Goal: Information Seeking & Learning: Check status

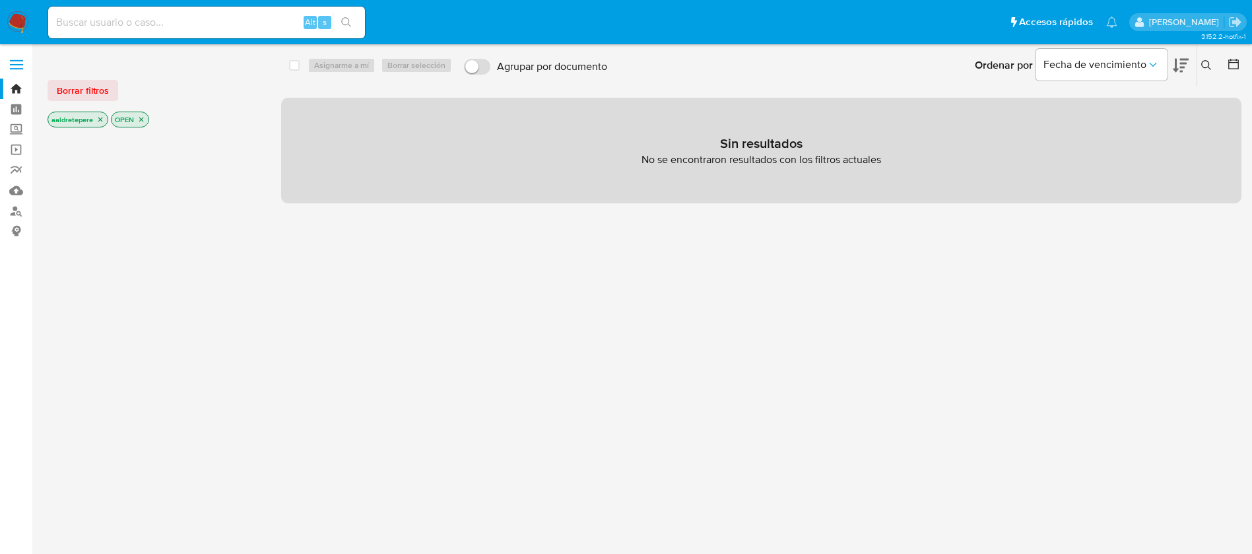
click at [18, 17] on img at bounding box center [18, 22] width 22 height 22
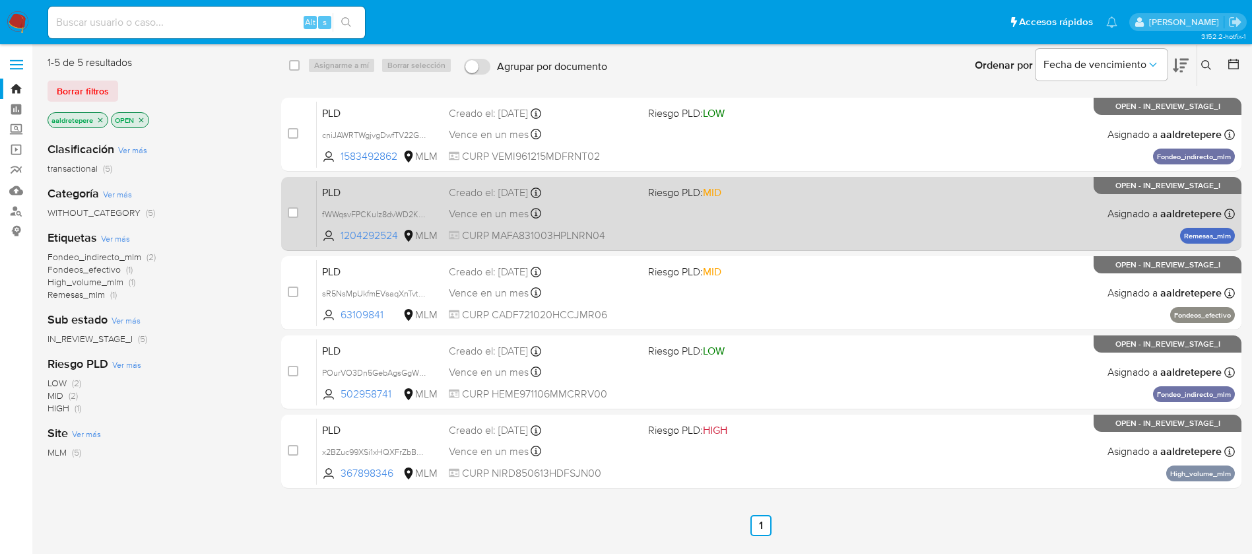
click at [619, 209] on div "Vence en un mes Vence el 10/09/2025 02:10:06" at bounding box center [543, 214] width 189 height 18
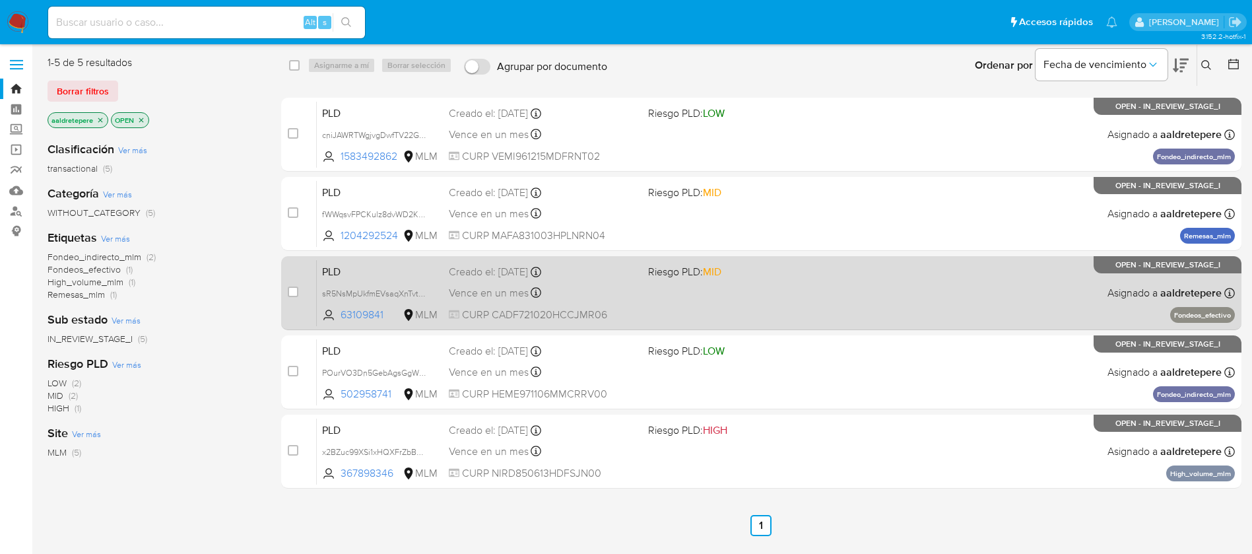
click at [956, 303] on div "PLD sR5NsMpUkfmEVsaqXnTvtyTw 63109841 MLM Riesgo PLD: MID Creado el: 12/07/2025…" at bounding box center [776, 292] width 918 height 67
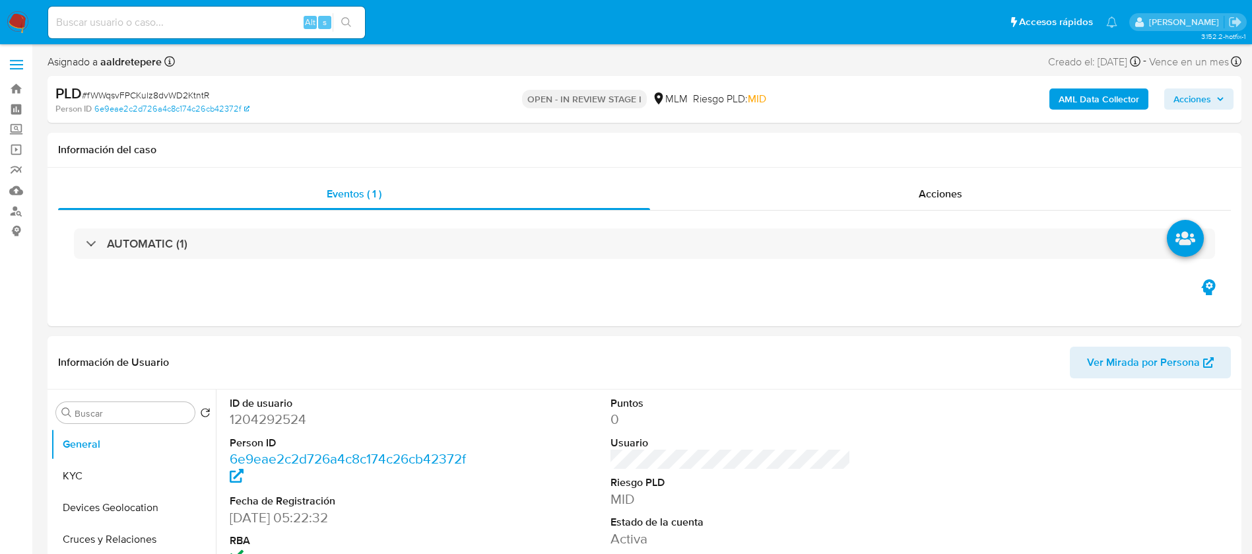
select select "10"
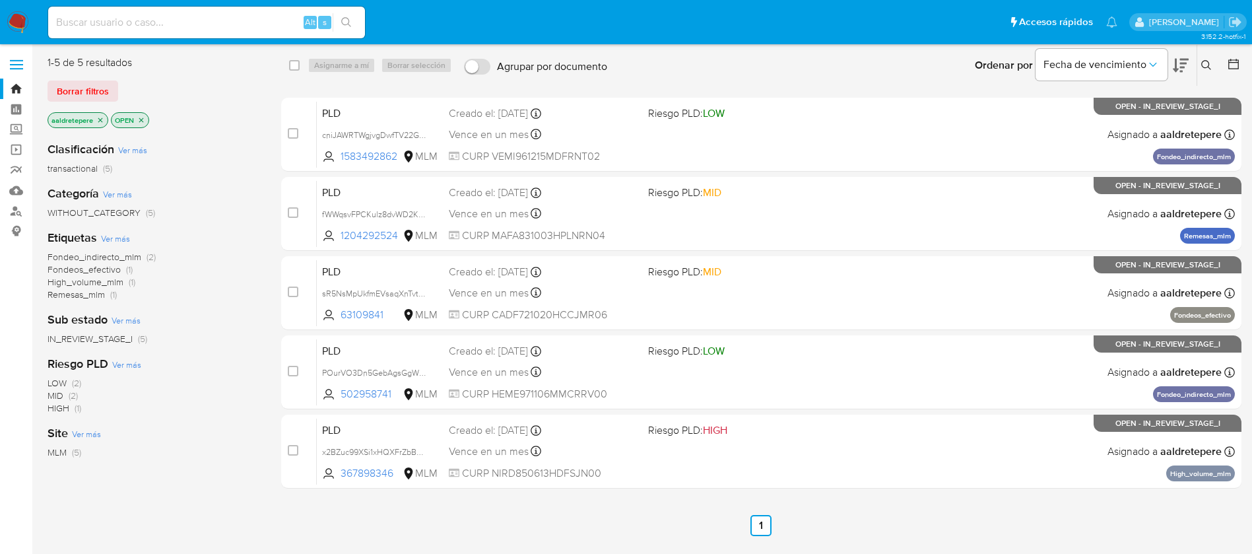
drag, startPoint x: 217, startPoint y: 34, endPoint x: 217, endPoint y: 22, distance: 11.2
click at [216, 26] on div "Alt s" at bounding box center [206, 23] width 317 height 32
click at [217, 22] on input at bounding box center [206, 22] width 317 height 17
paste input "538411612"
type input "538411612"
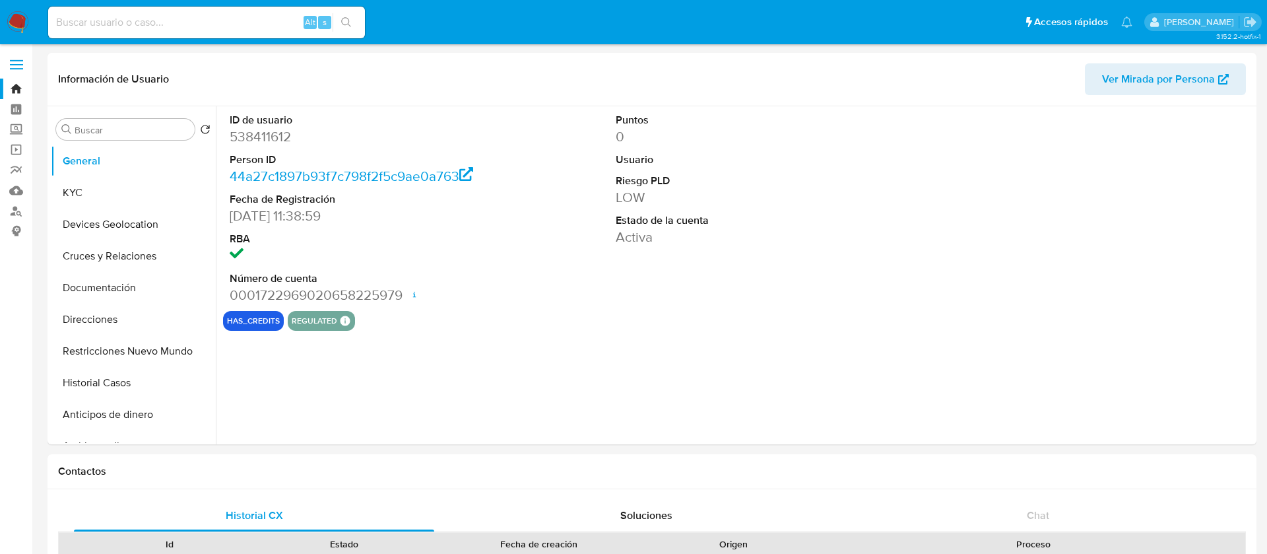
select select "10"
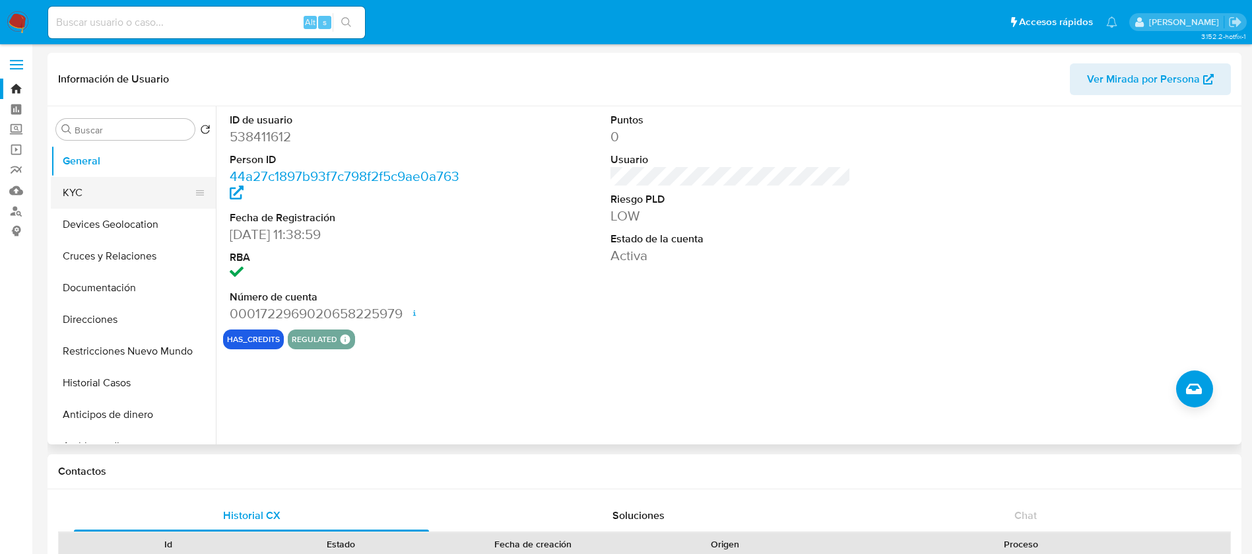
click at [141, 197] on button "KYC" at bounding box center [128, 193] width 154 height 32
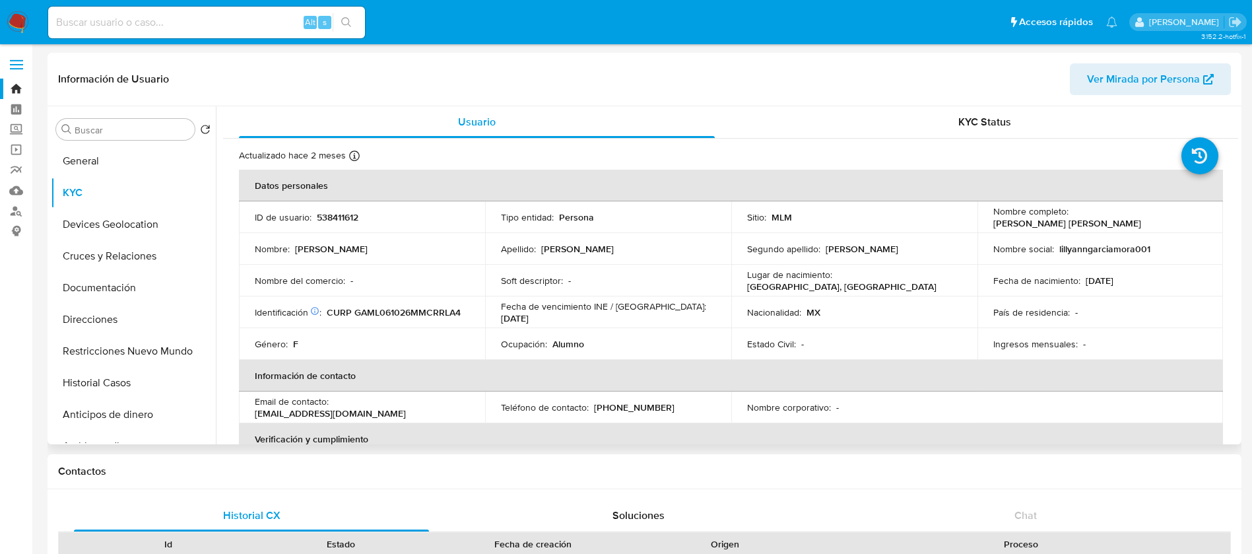
click at [802, 338] on div "Estado Civil : -" at bounding box center [854, 344] width 214 height 12
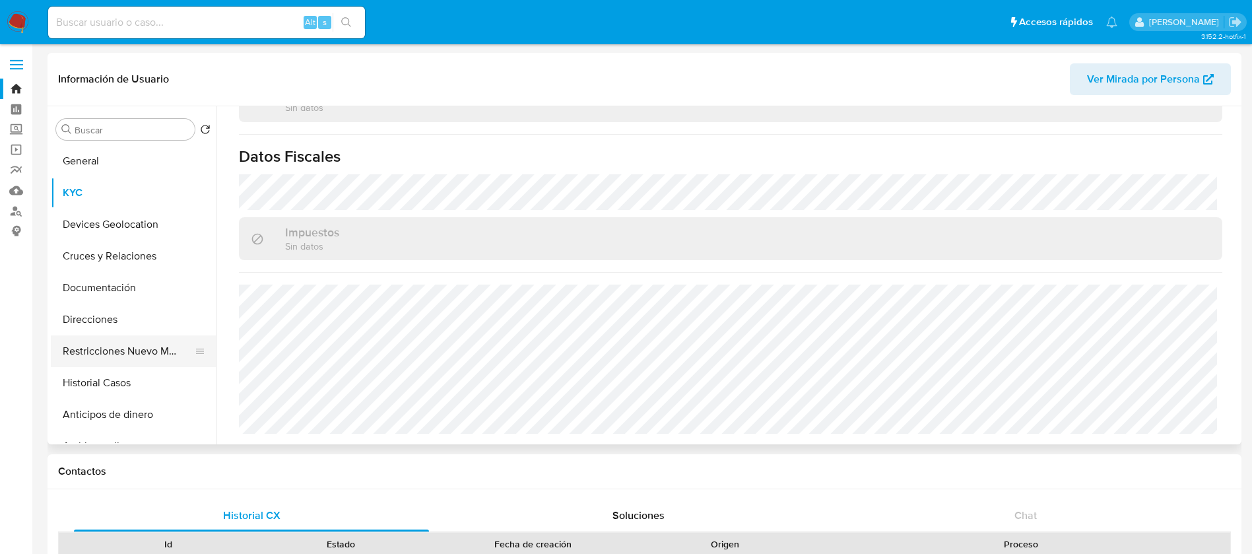
click at [92, 360] on button "Restricciones Nuevo Mundo" at bounding box center [128, 351] width 154 height 32
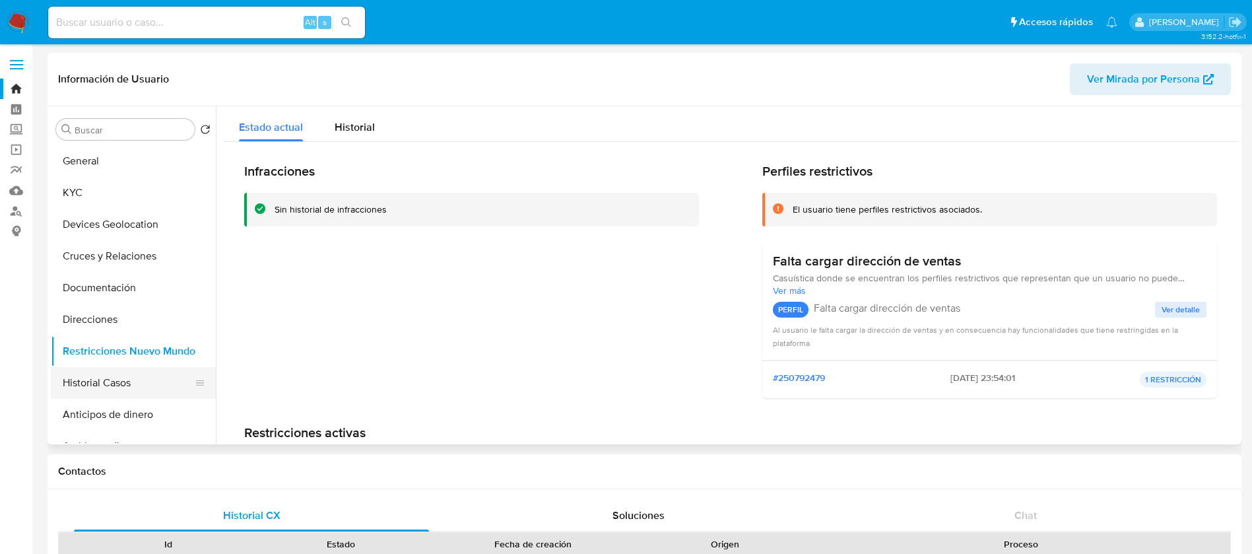
click at [95, 373] on button "Historial Casos" at bounding box center [128, 383] width 154 height 32
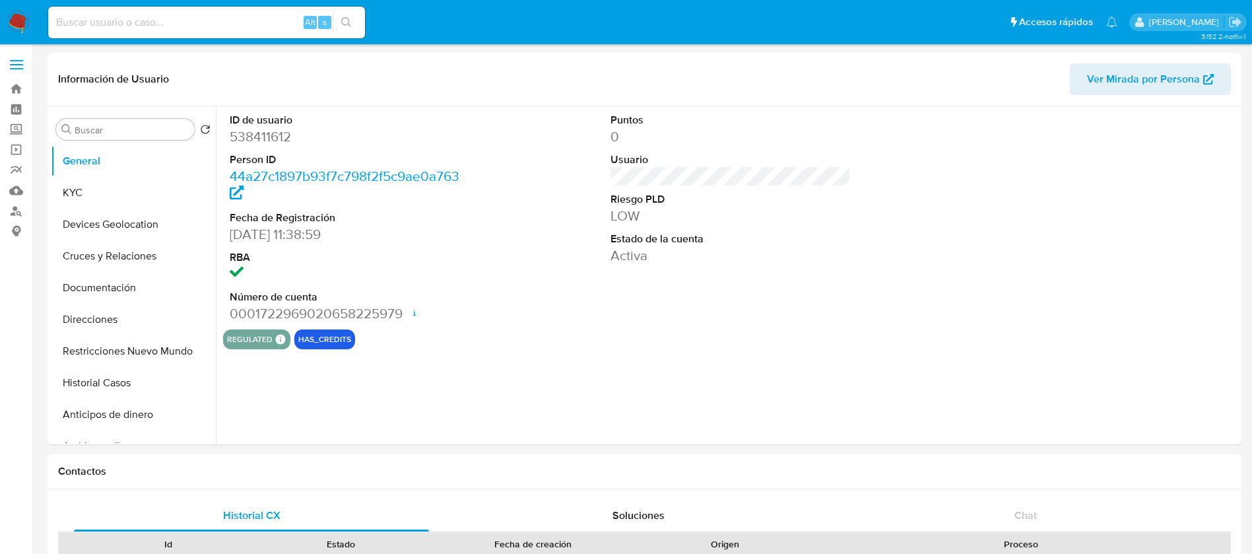
select select "10"
click at [13, 11] on img at bounding box center [18, 22] width 22 height 22
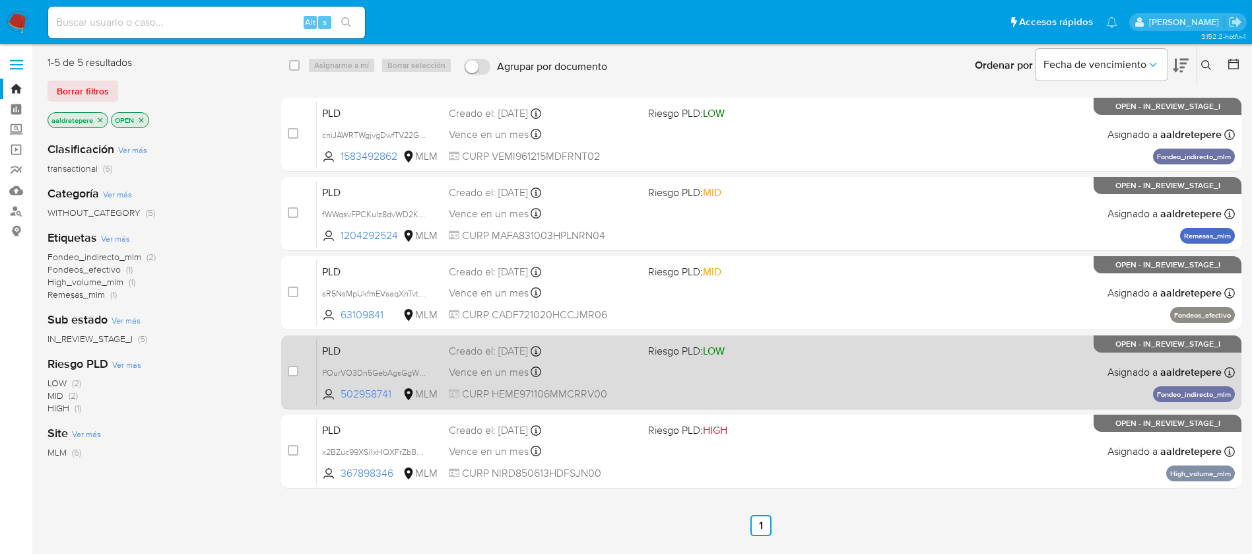
click at [505, 355] on div "Creado el: [DATE] Creado el: [DATE] 02:06:26" at bounding box center [543, 351] width 189 height 15
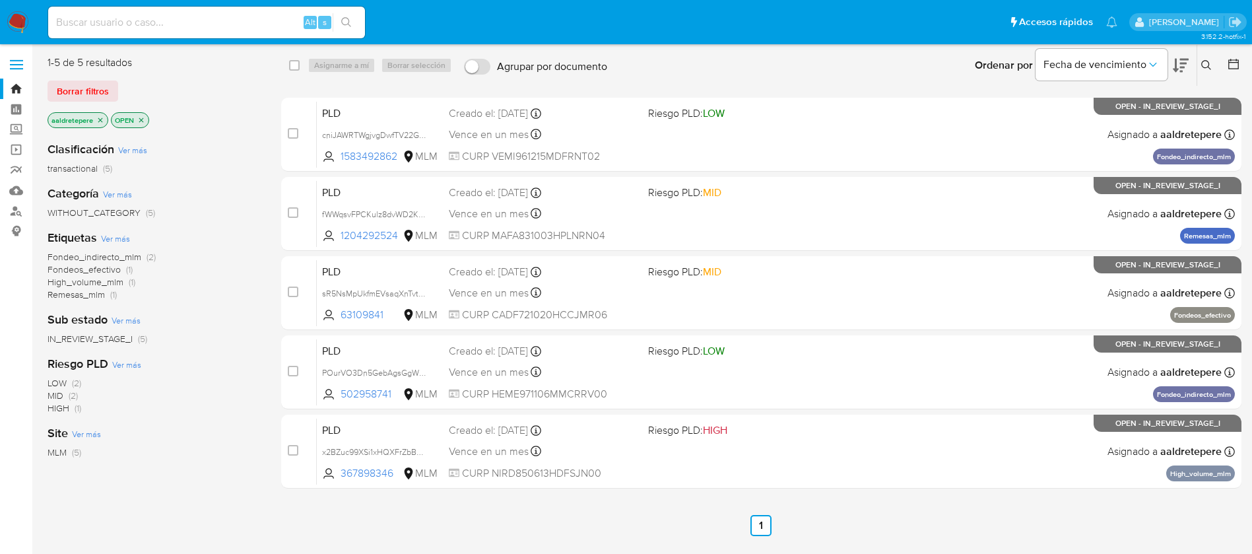
click at [15, 13] on img at bounding box center [18, 22] width 22 height 22
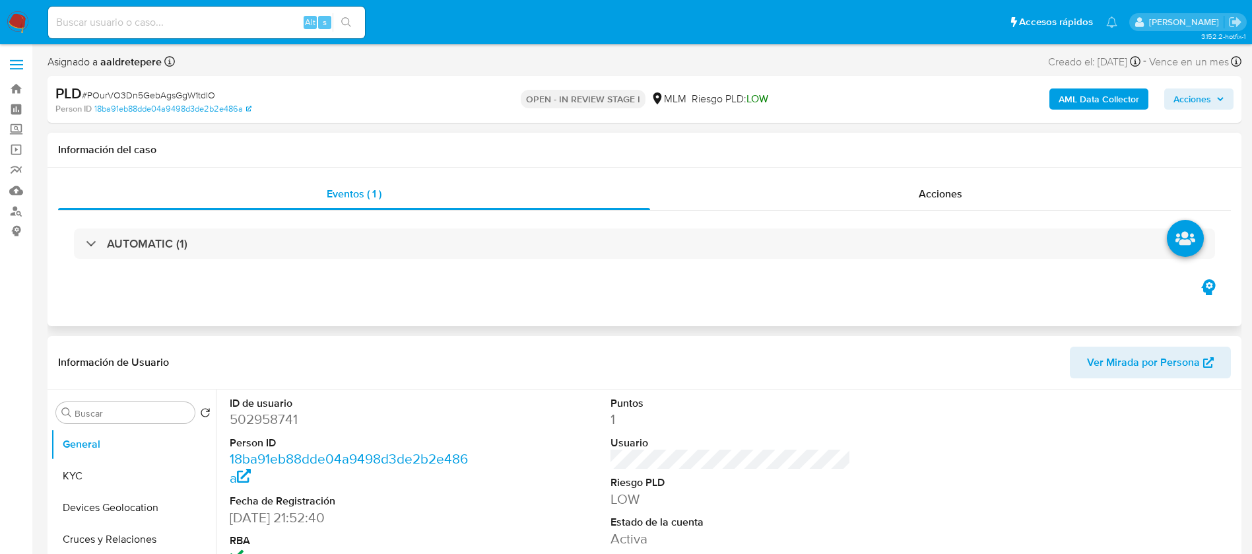
select select "10"
click at [79, 451] on button "General" at bounding box center [128, 444] width 154 height 32
click at [90, 468] on button "KYC" at bounding box center [128, 476] width 154 height 32
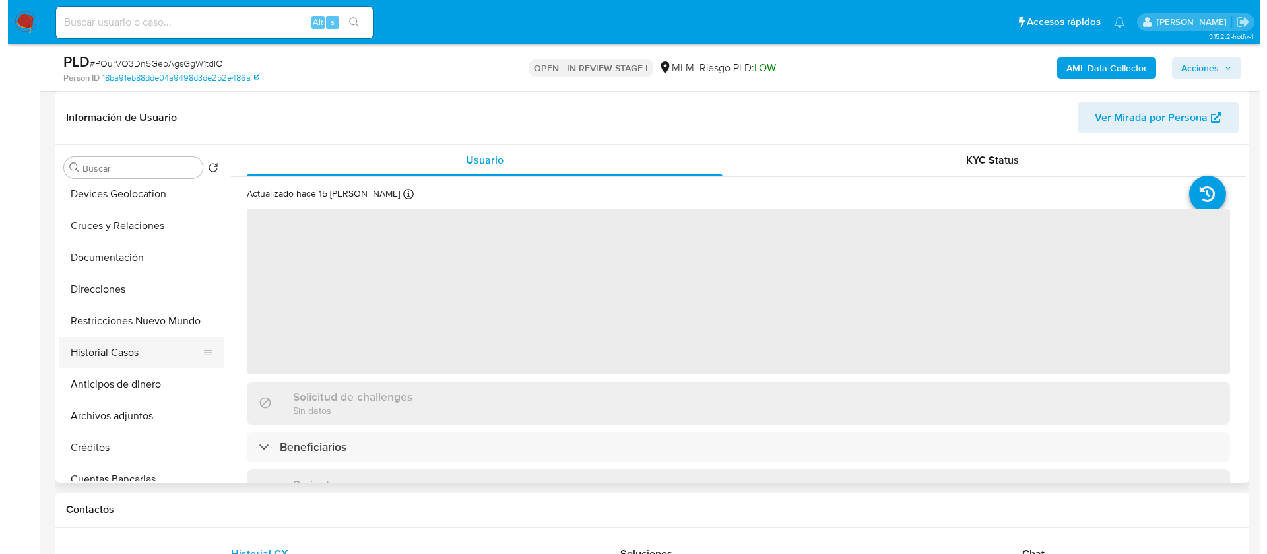
scroll to position [99, 0]
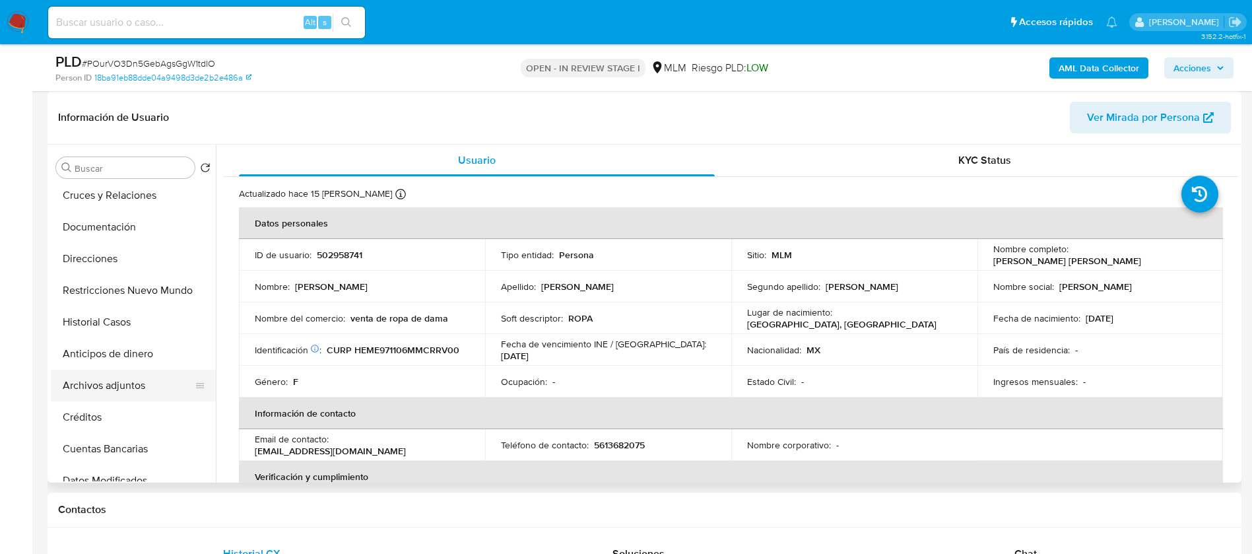
click at [98, 385] on button "Archivos adjuntos" at bounding box center [128, 385] width 154 height 32
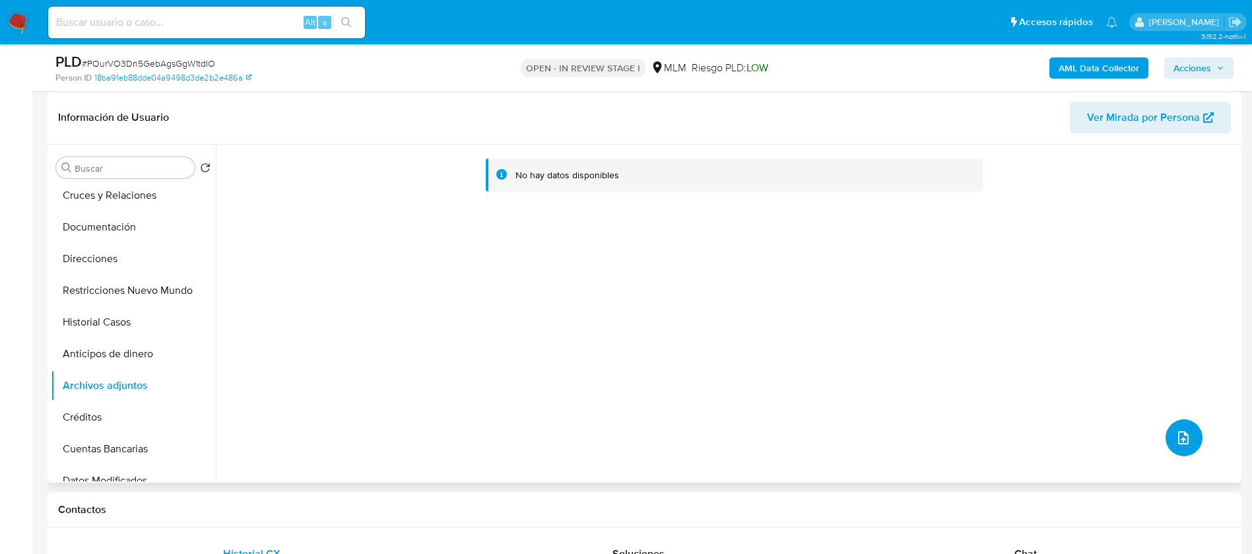
click at [1185, 441] on span "upload-file" at bounding box center [1183, 438] width 16 height 16
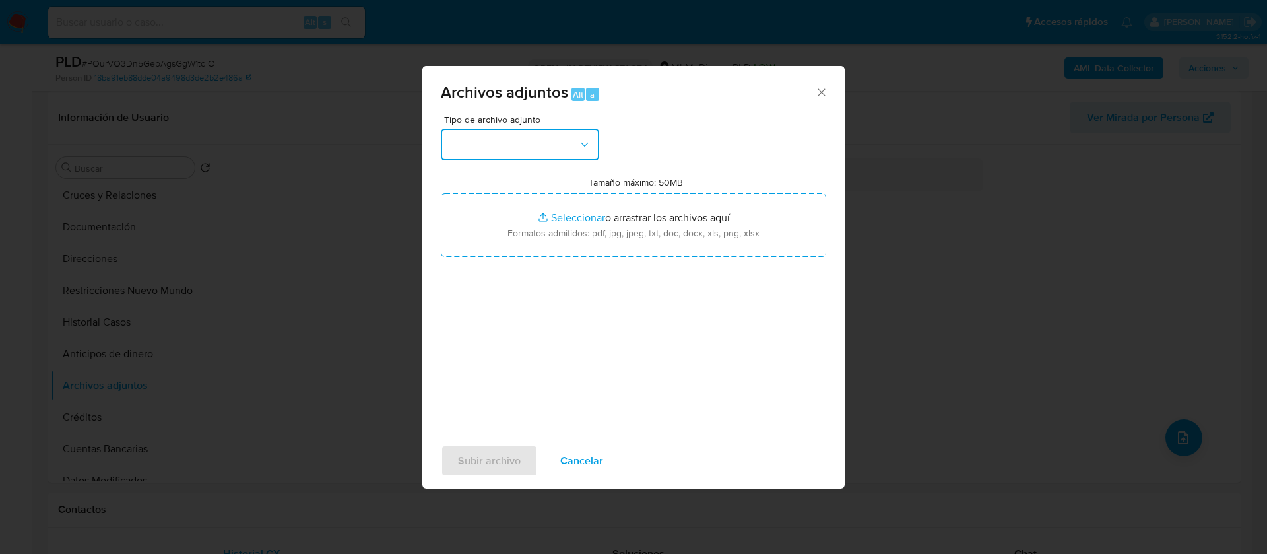
click at [536, 148] on button "button" at bounding box center [520, 145] width 158 height 32
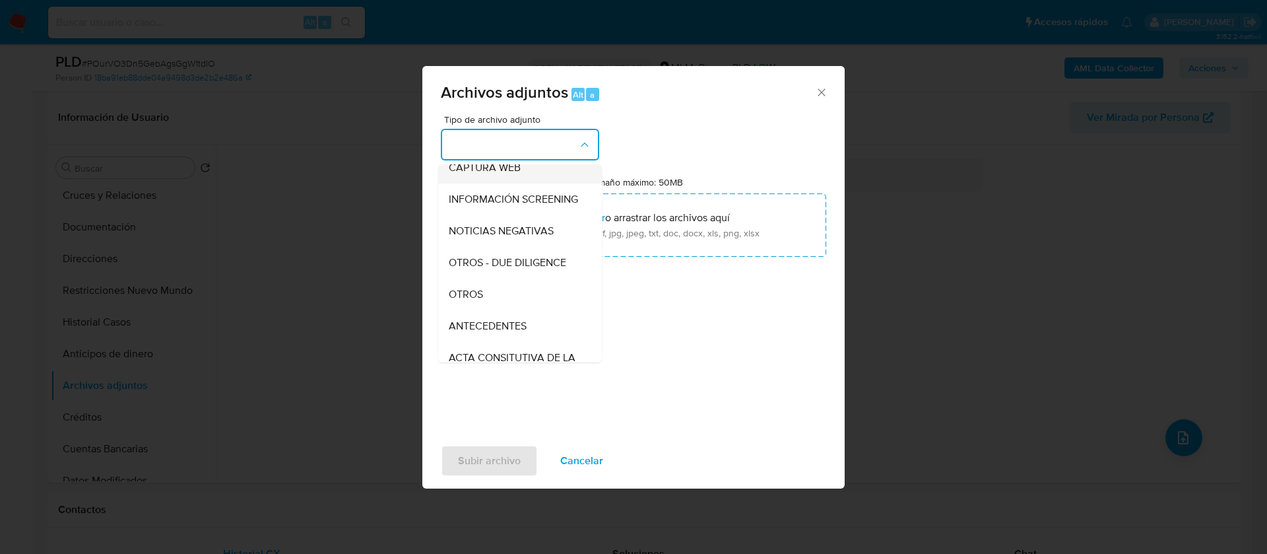
scroll to position [136, 0]
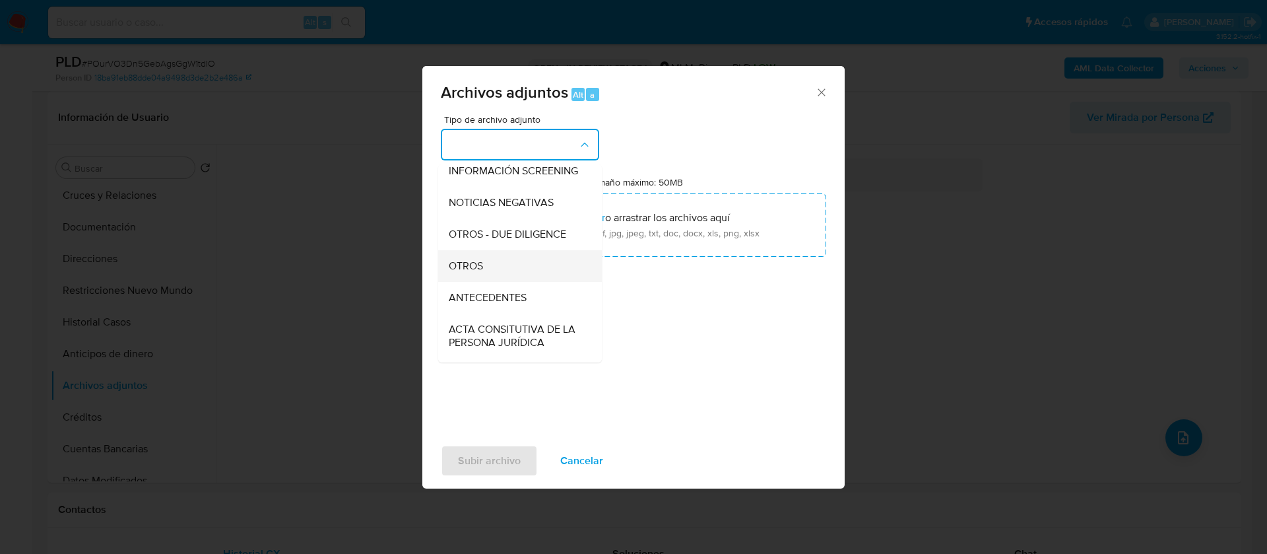
click at [492, 276] on div "OTROS" at bounding box center [516, 266] width 135 height 32
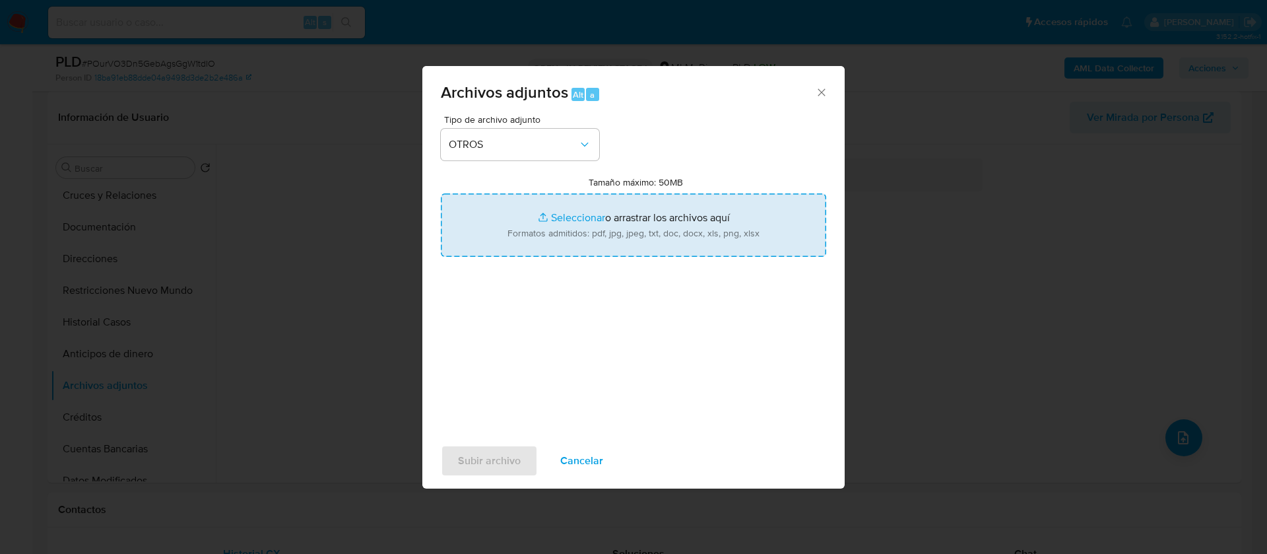
click at [550, 218] on input "Tamaño máximo: 50MB Seleccionar archivos" at bounding box center [633, 224] width 385 height 63
type input "C:\fakepath\502958741_EVELIN ESTHEFANY HERNANDEZ MORA_JULIO 2025.pdf"
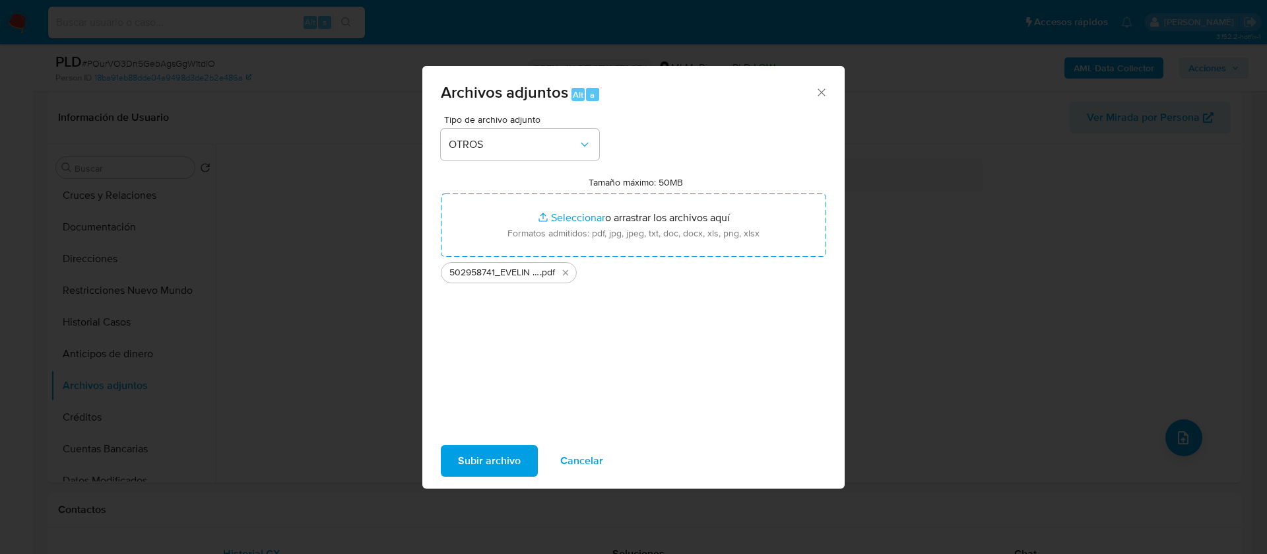
drag, startPoint x: 550, startPoint y: 218, endPoint x: 492, endPoint y: 466, distance: 254.8
click at [492, 466] on span "Subir archivo" at bounding box center [489, 460] width 63 height 29
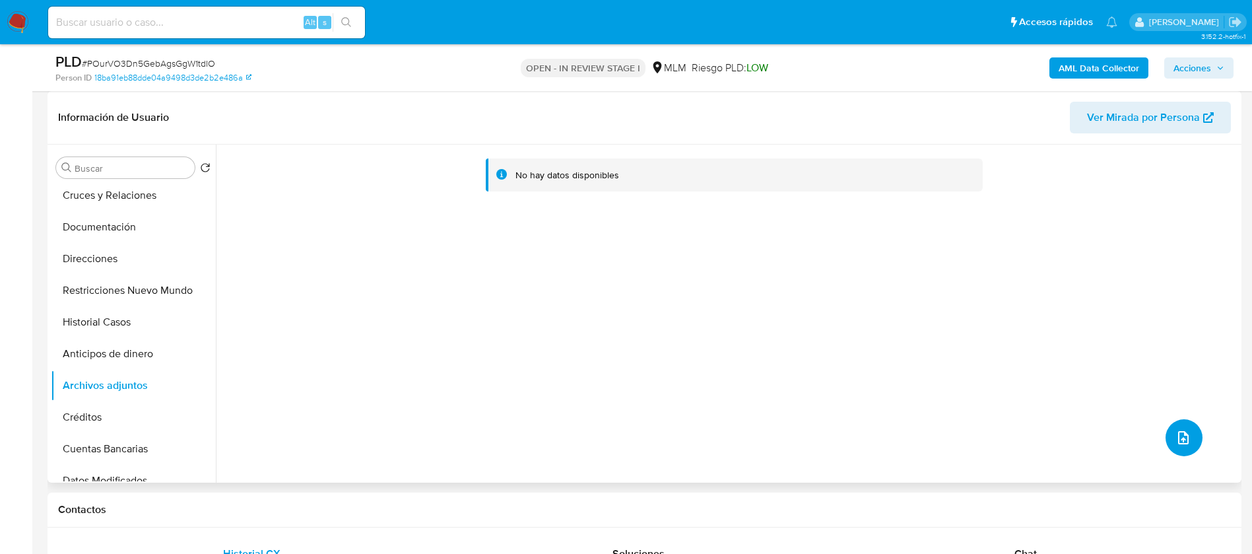
click at [1182, 447] on button "upload-file" at bounding box center [1183, 437] width 37 height 37
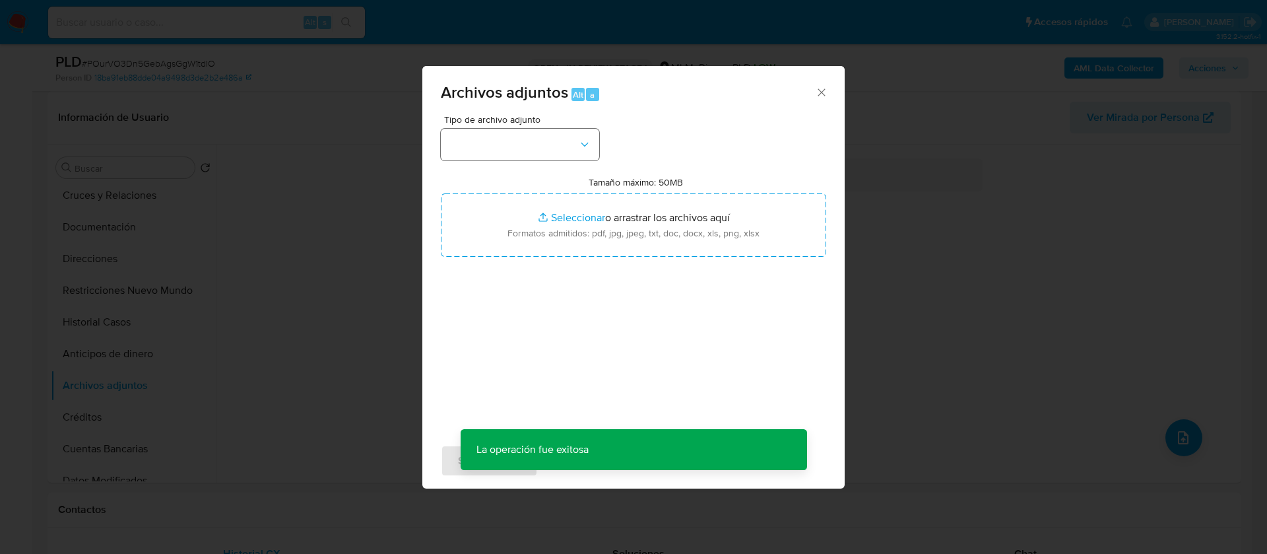
drag, startPoint x: 453, startPoint y: 113, endPoint x: 451, endPoint y: 137, distance: 23.8
click at [453, 115] on div "Archivos adjuntos Alt a Tipo de archivo adjunto Tamaño máximo: 50MB Seleccionar…" at bounding box center [633, 277] width 422 height 422
click at [452, 141] on button "button" at bounding box center [520, 145] width 158 height 32
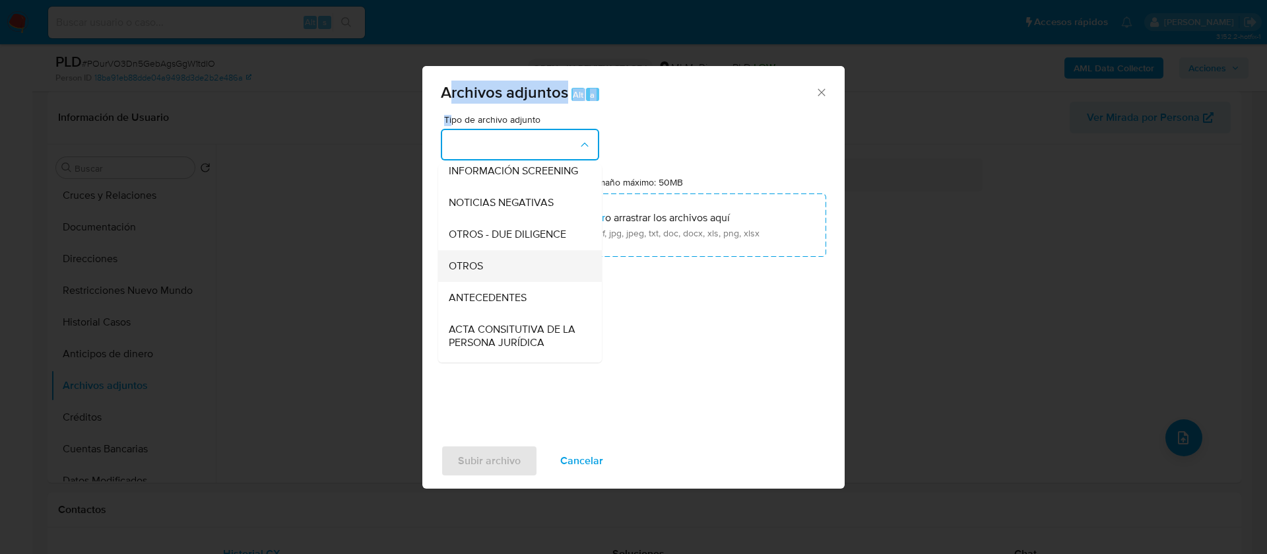
click at [501, 276] on div "OTROS" at bounding box center [516, 266] width 135 height 32
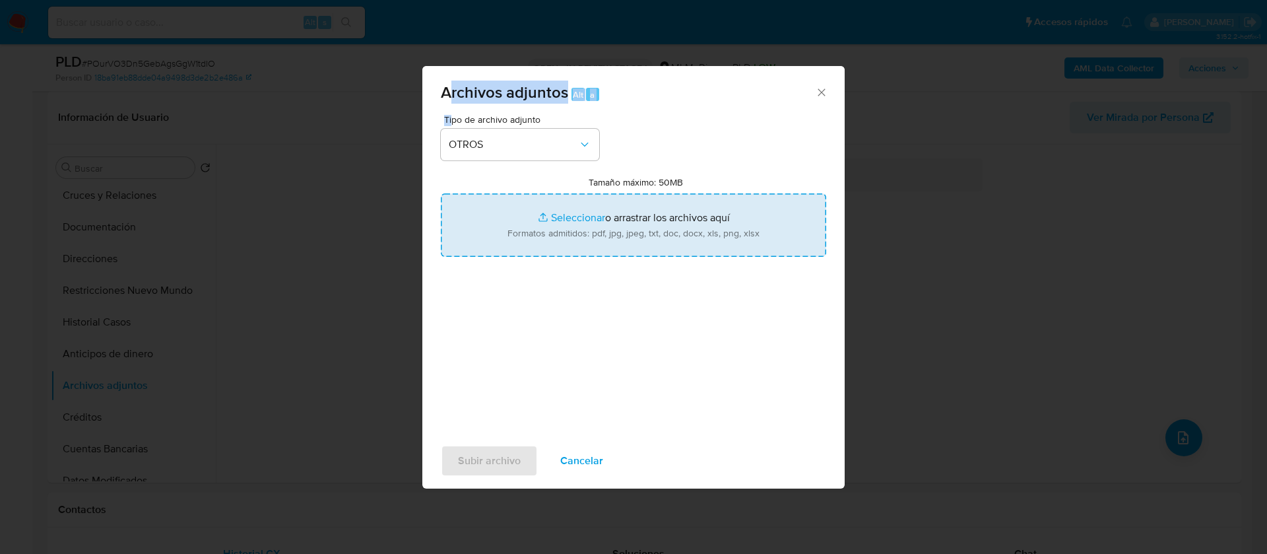
click at [610, 215] on input "Tamaño máximo: 50MB Seleccionar archivos" at bounding box center [633, 224] width 385 height 63
type input "C:\fakepath\502958741_EVELIN ESTHEFANY HERNANDEZ MORA_JULIO 2025.xlsx"
click at [499, 461] on span "Subir archivo" at bounding box center [489, 460] width 63 height 29
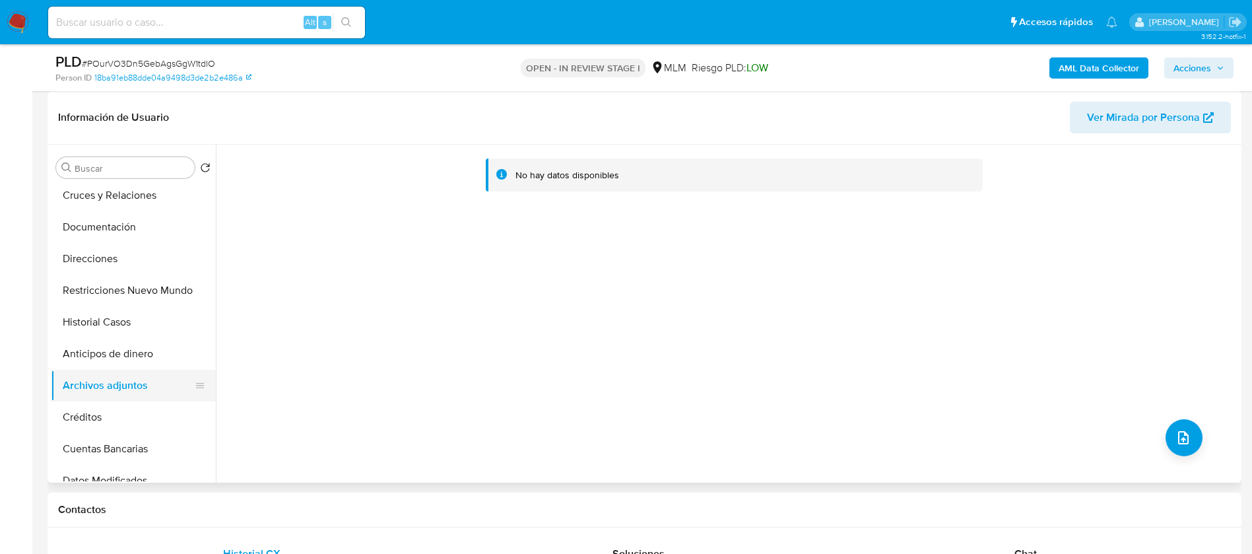
click at [110, 396] on button "Archivos adjuntos" at bounding box center [128, 385] width 154 height 32
click at [100, 413] on button "Créditos" at bounding box center [128, 417] width 154 height 32
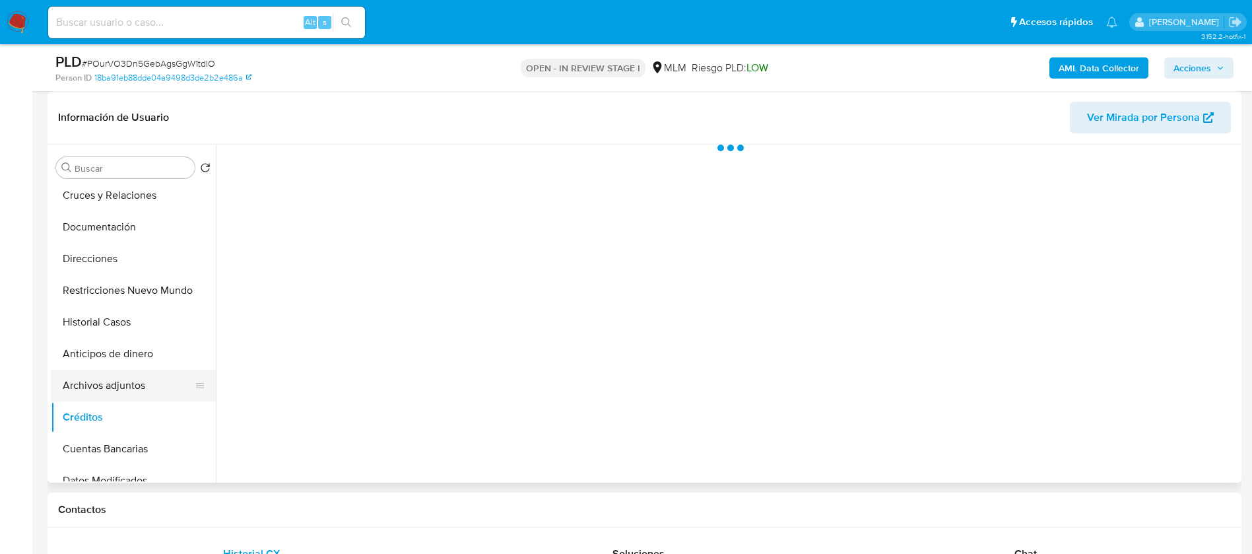
click at [116, 382] on button "Archivos adjuntos" at bounding box center [128, 385] width 154 height 32
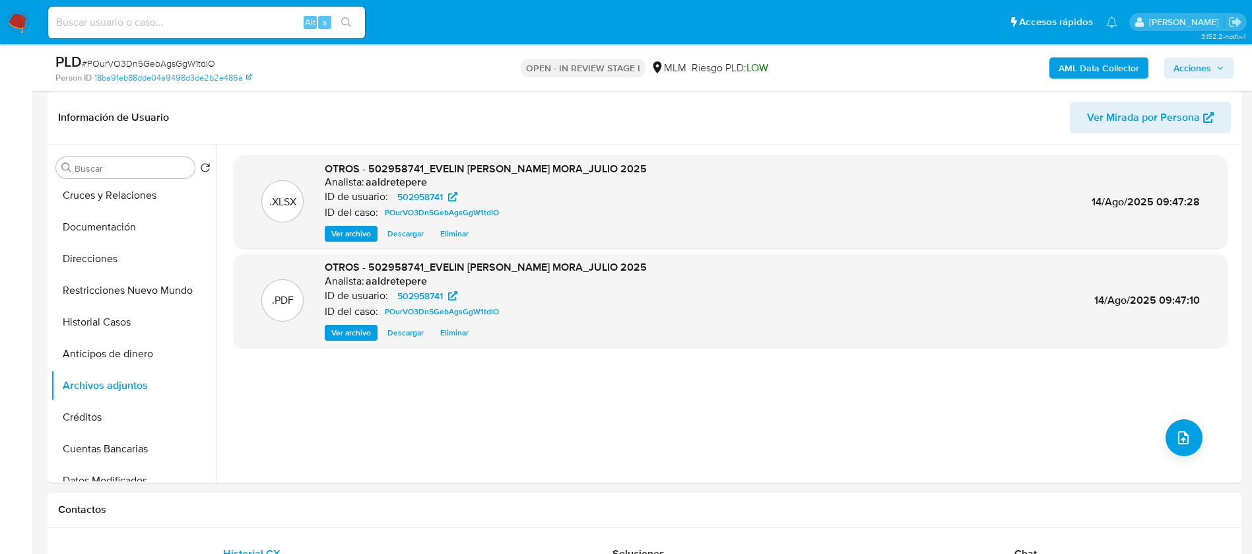
click at [1209, 73] on span "Acciones" at bounding box center [1192, 67] width 38 height 21
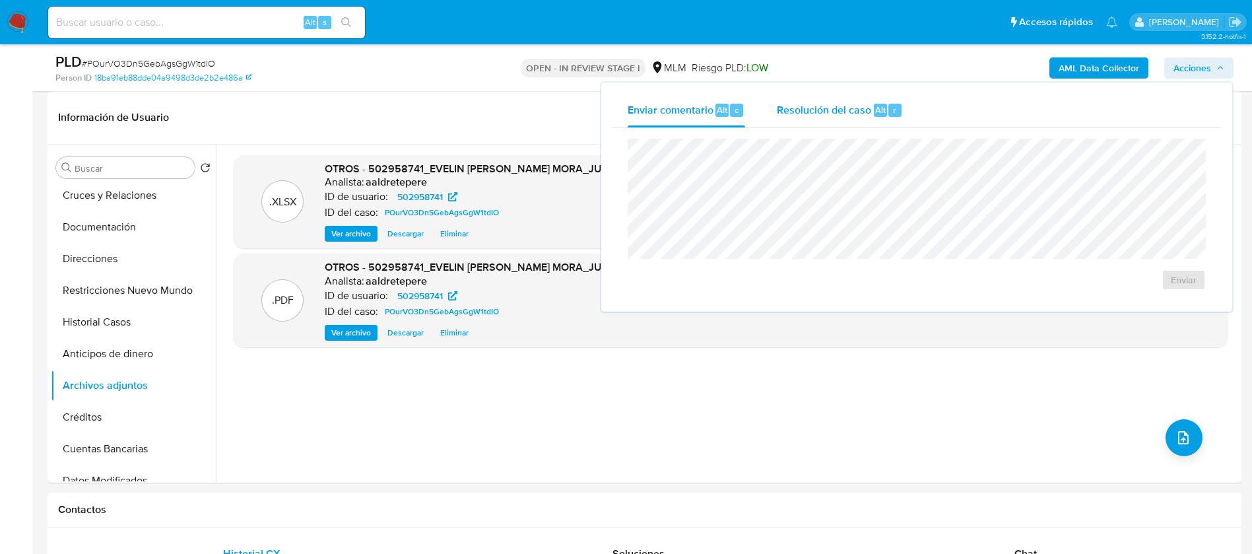
drag, startPoint x: 819, startPoint y: 115, endPoint x: 800, endPoint y: 119, distance: 19.4
click at [818, 118] on div "Resolución del caso Alt r" at bounding box center [840, 110] width 126 height 34
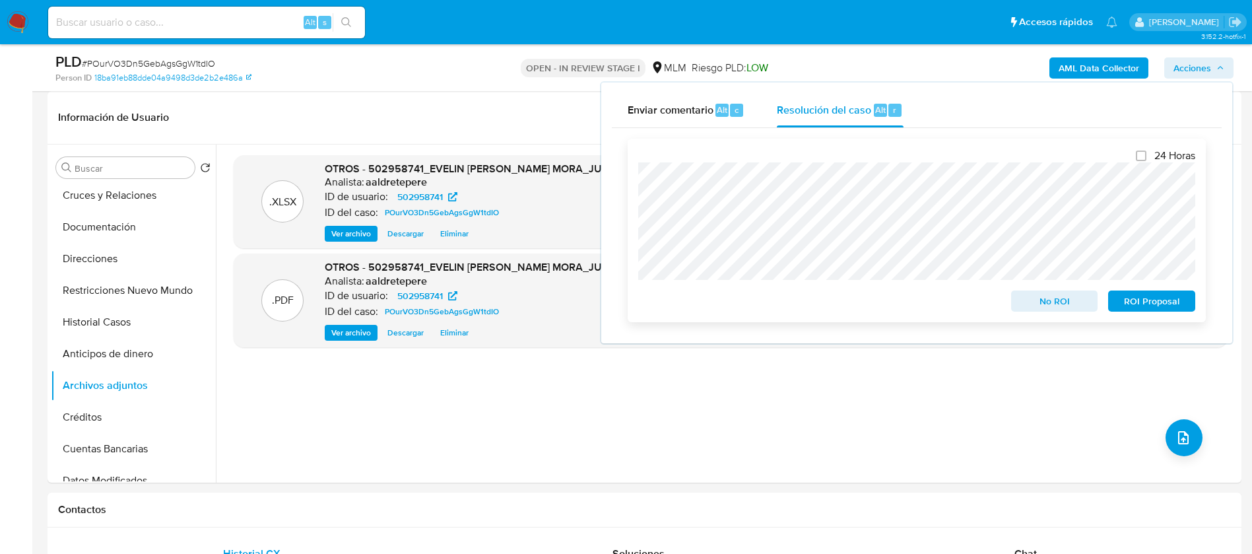
click at [1061, 298] on span "No ROI" at bounding box center [1054, 301] width 69 height 18
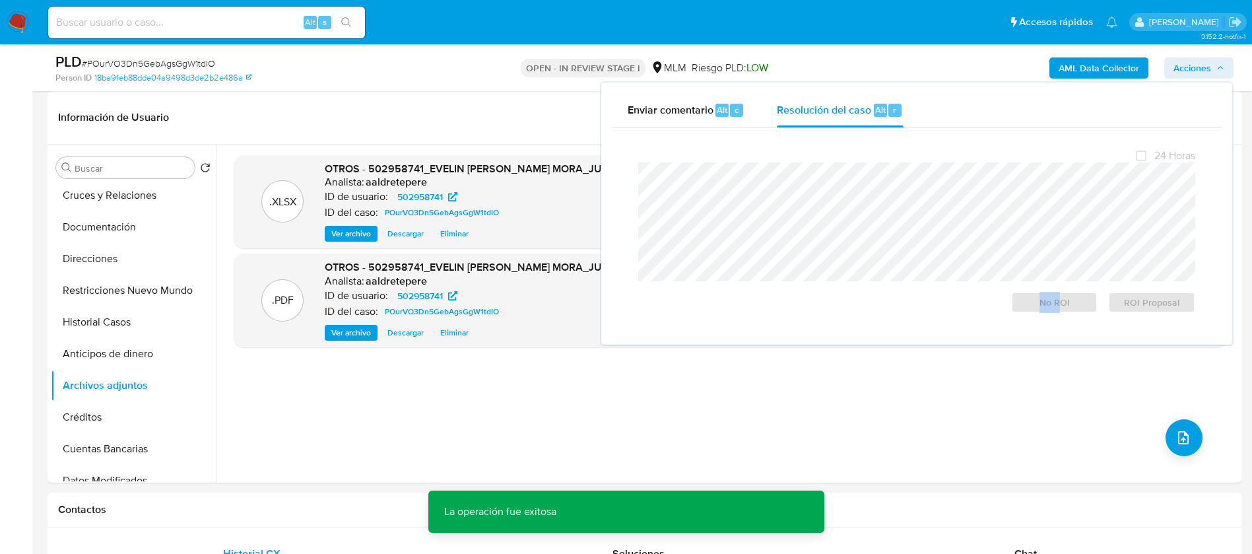
drag, startPoint x: 1061, startPoint y: 298, endPoint x: 740, endPoint y: 6, distance: 433.4
click at [608, 331] on div "Enviar comentario Alt c Resolución del caso Alt r Cierre de caso 24 Horas No RO…" at bounding box center [916, 213] width 631 height 262
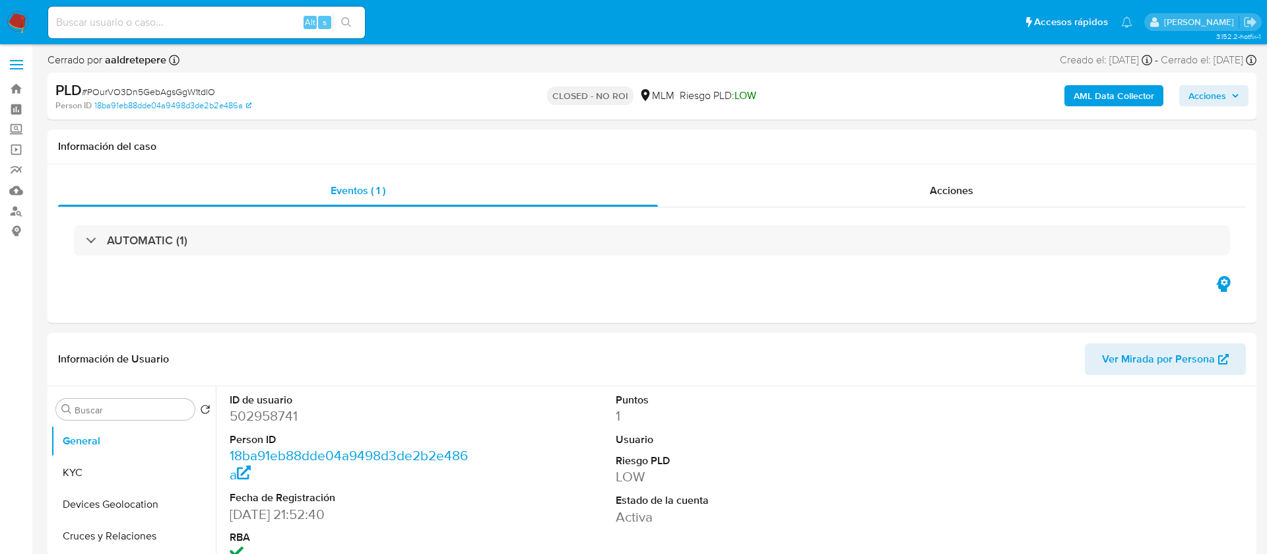
select select "10"
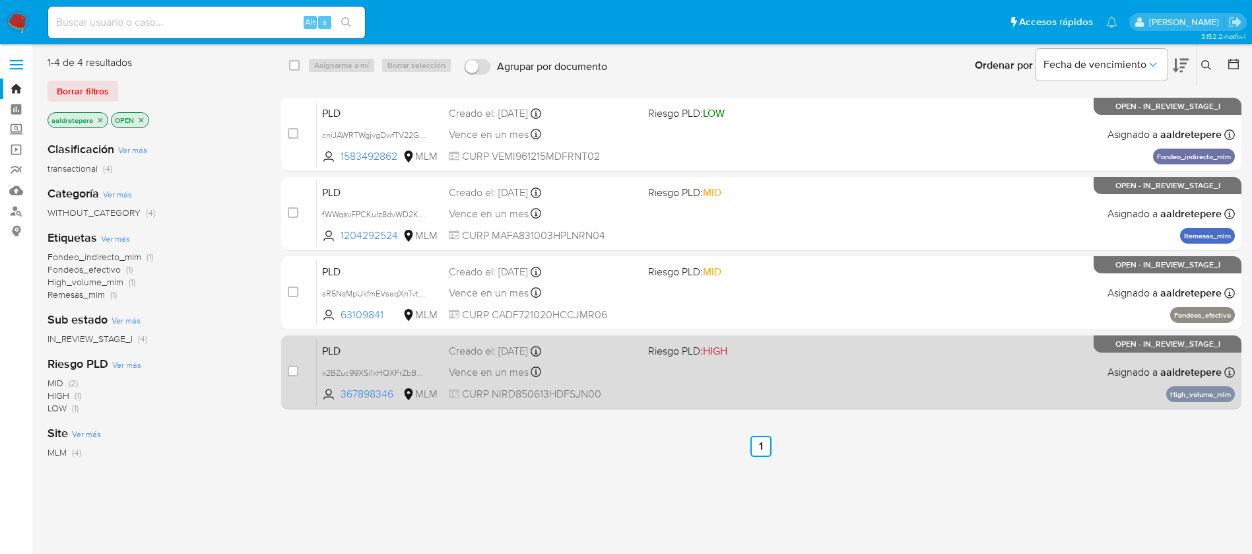
click at [901, 383] on div "PLD x2BZuc99XSi1xHQXFrZbBqAj 367898346 MLM Riesgo PLD: HIGH Creado el: 12/07/20…" at bounding box center [776, 371] width 918 height 67
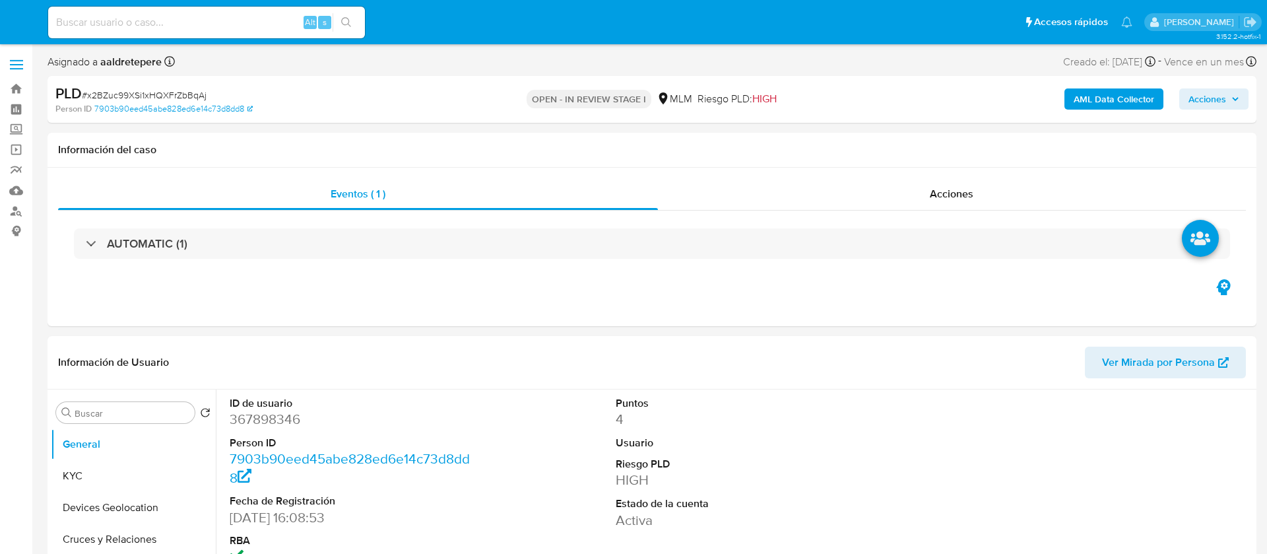
select select "10"
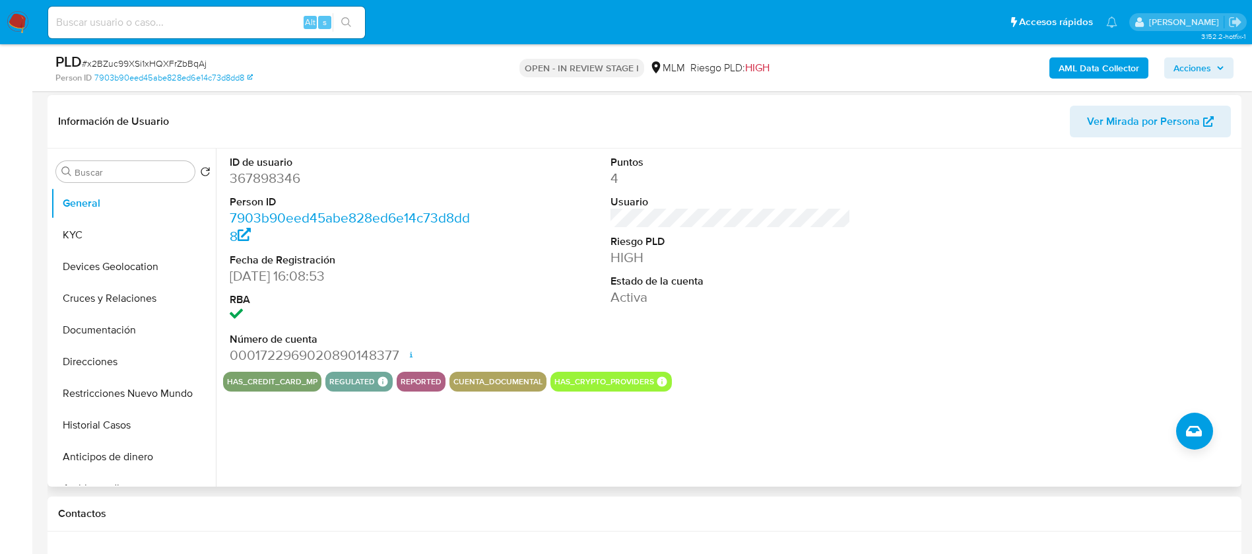
scroll to position [198, 0]
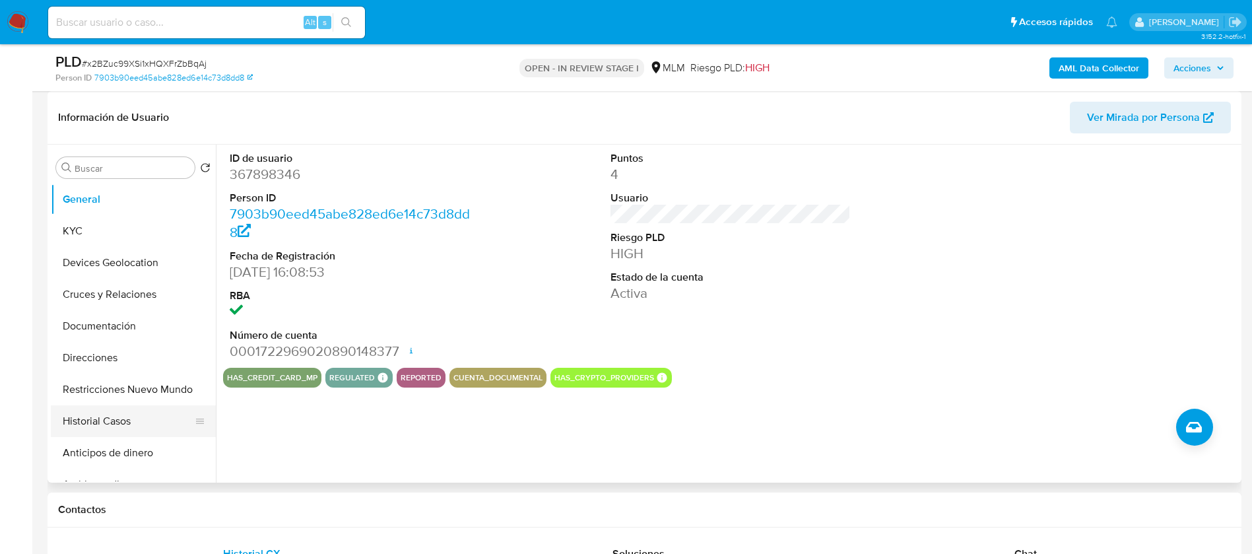
click at [113, 405] on button "Historial Casos" at bounding box center [128, 421] width 154 height 32
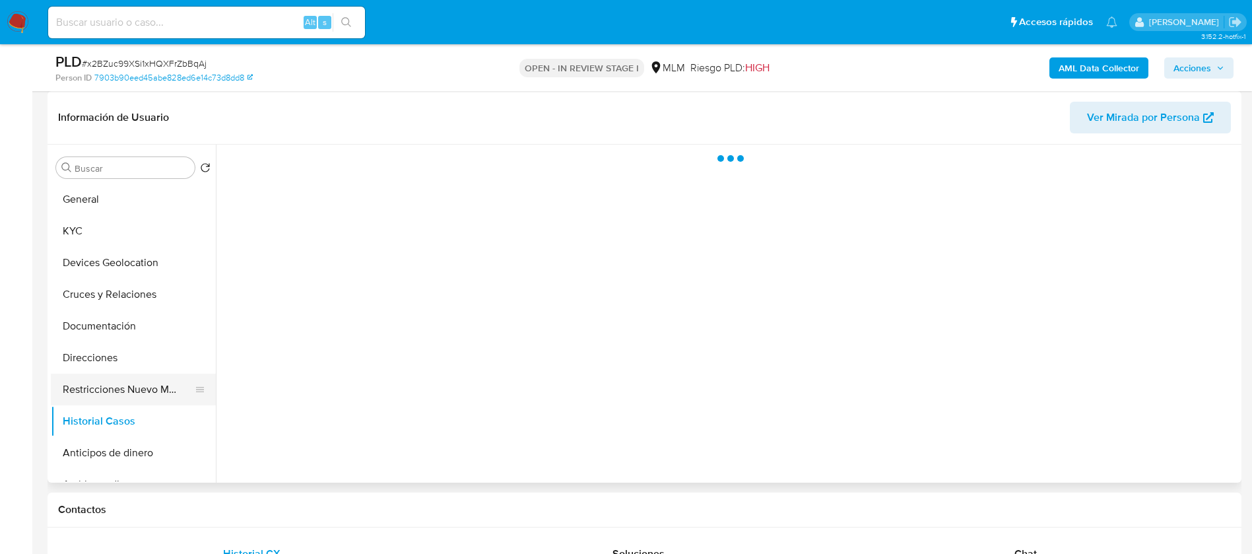
click at [119, 393] on button "Restricciones Nuevo Mundo" at bounding box center [128, 389] width 154 height 32
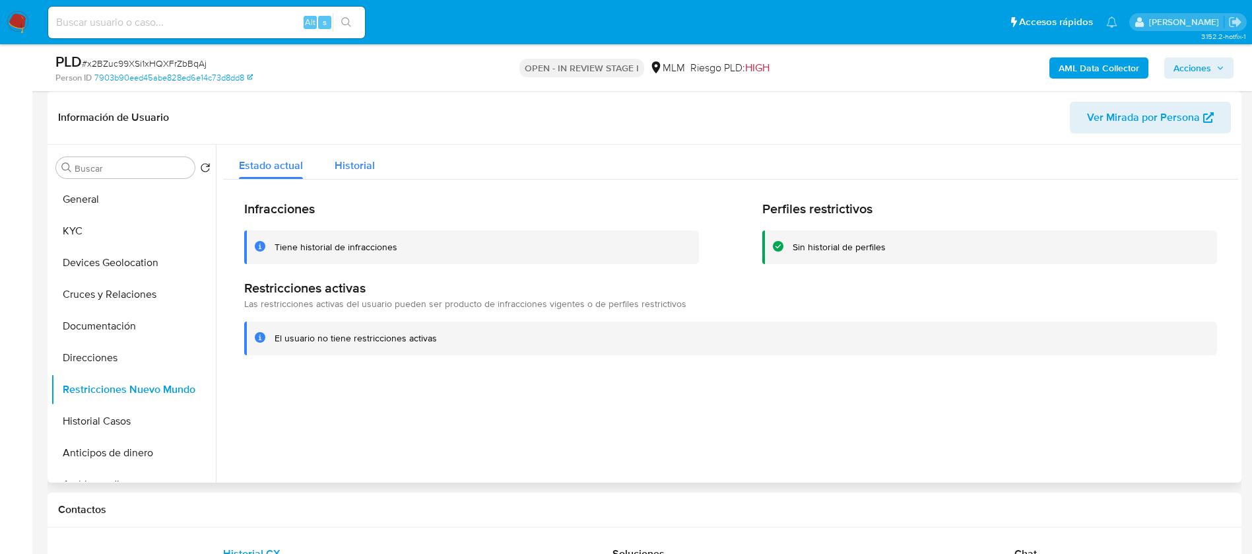
click at [356, 166] on span "Historial" at bounding box center [355, 165] width 40 height 15
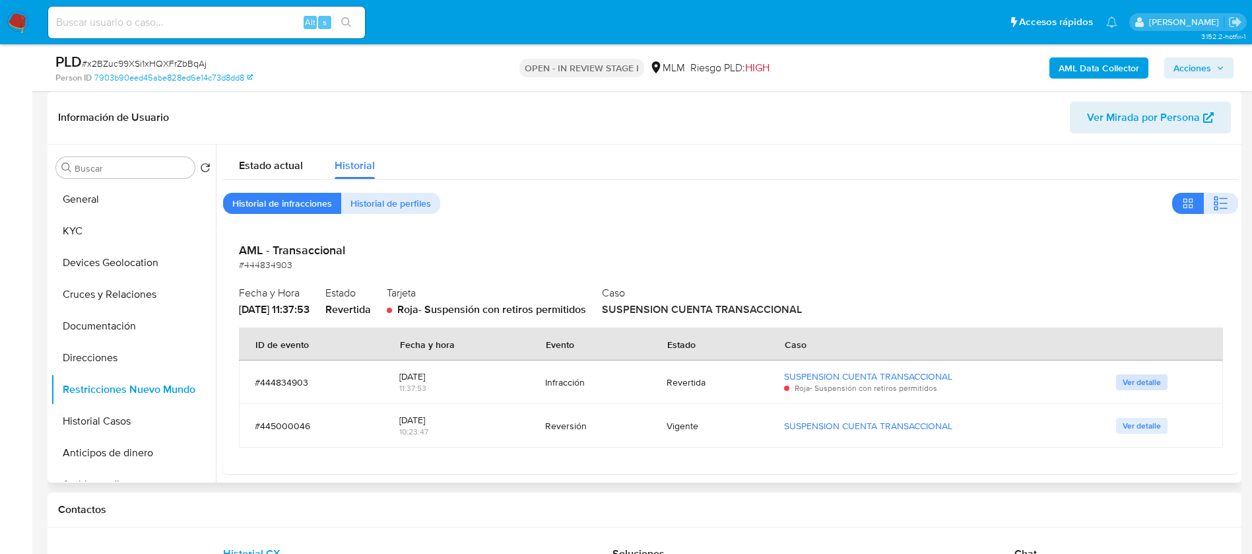
click at [1140, 376] on span "Ver detalle" at bounding box center [1141, 381] width 38 height 13
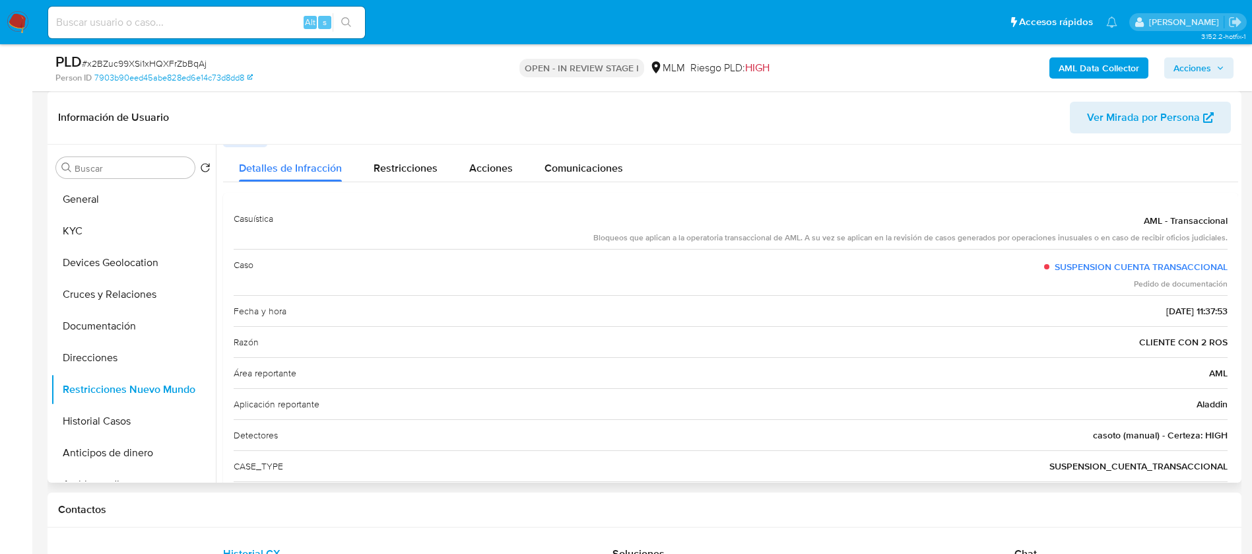
scroll to position [0, 0]
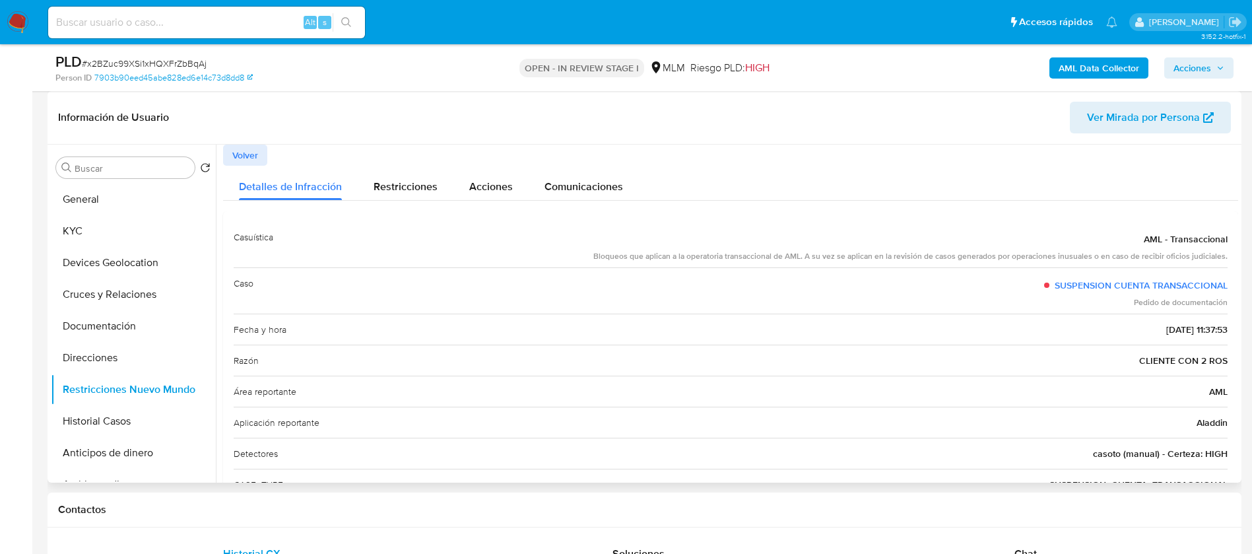
click at [263, 160] on button "Volver" at bounding box center [245, 154] width 44 height 21
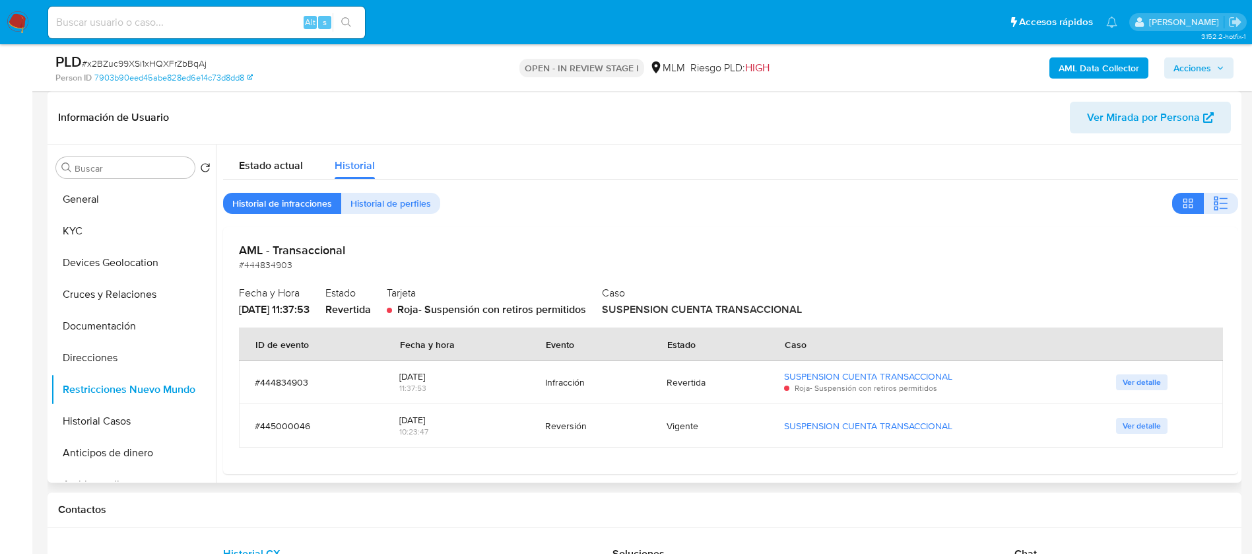
click at [1133, 429] on span "Ver detalle" at bounding box center [1141, 425] width 38 height 13
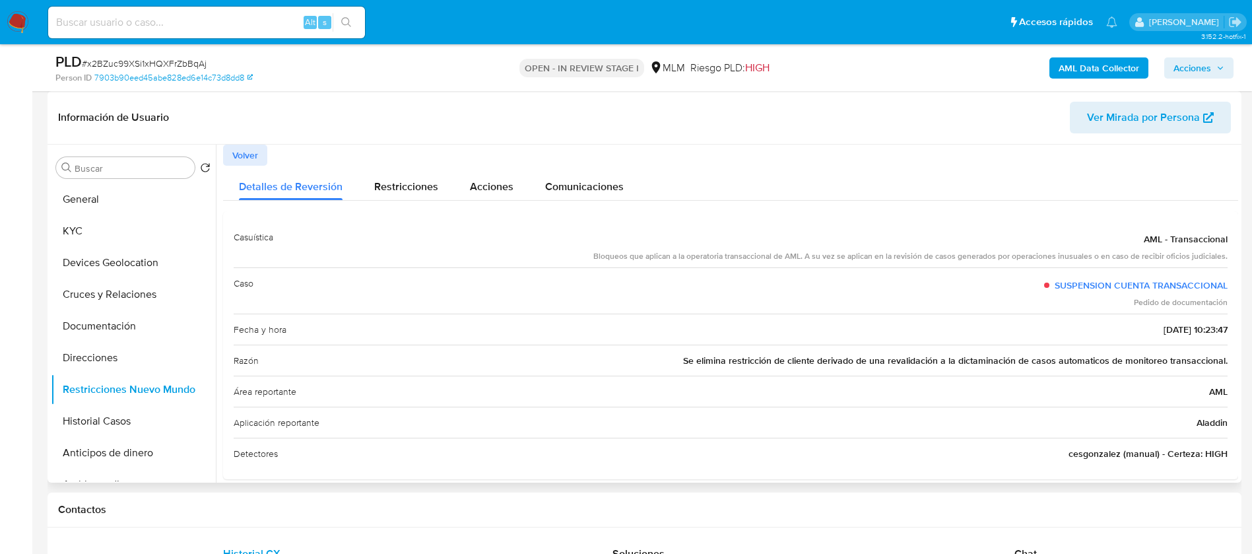
drag, startPoint x: 660, startPoint y: 381, endPoint x: 1192, endPoint y: 371, distance: 531.2
click at [1192, 371] on div "Casuística AML - Transaccional Bloqueos que aplican a la operatoria transaccion…" at bounding box center [731, 345] width 994 height 247
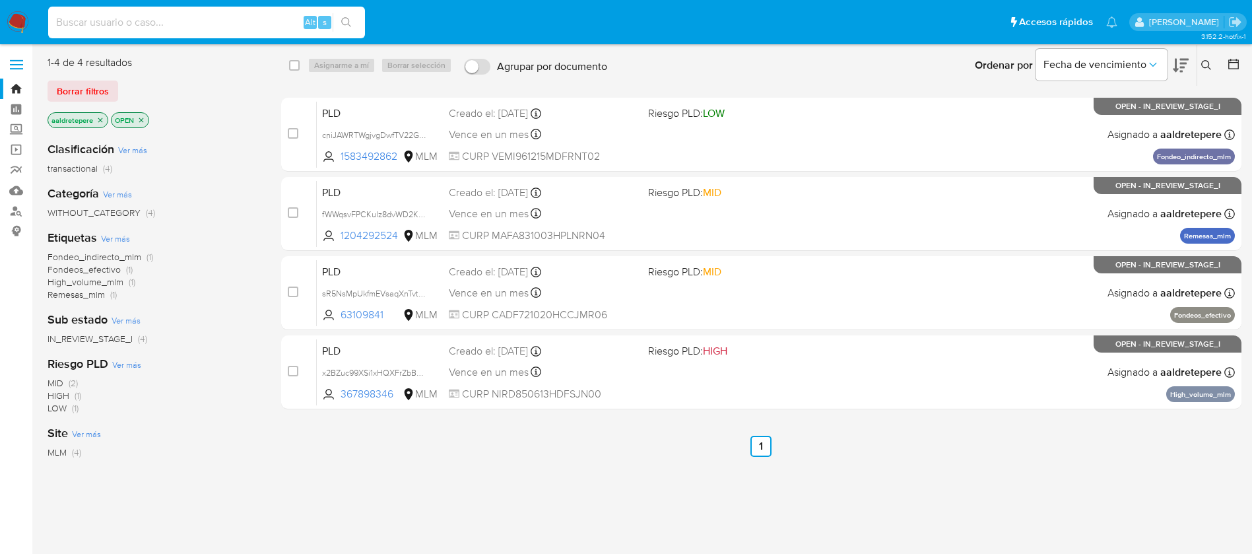
click at [164, 18] on input at bounding box center [206, 22] width 317 height 17
paste input "230033758"
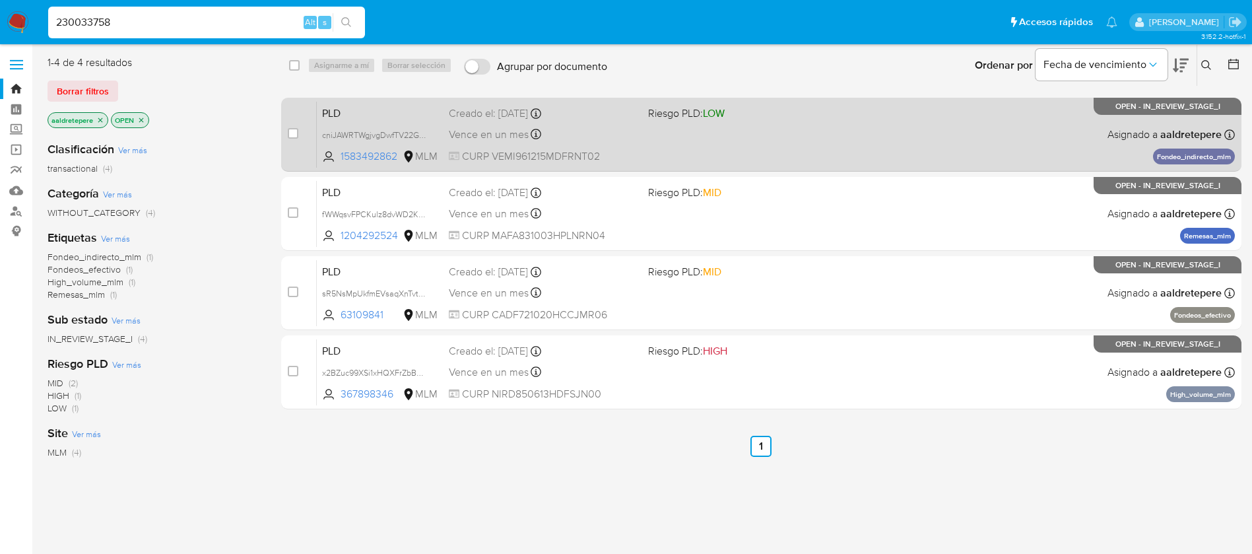
type input "230033758"
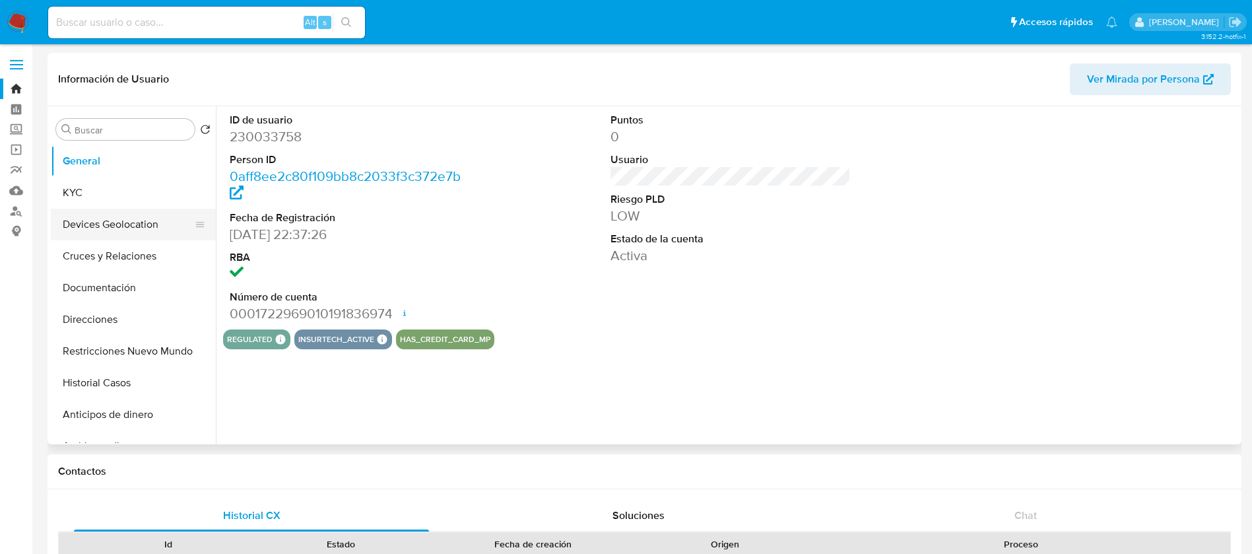
select select "10"
click at [146, 201] on button "KYC" at bounding box center [128, 193] width 154 height 32
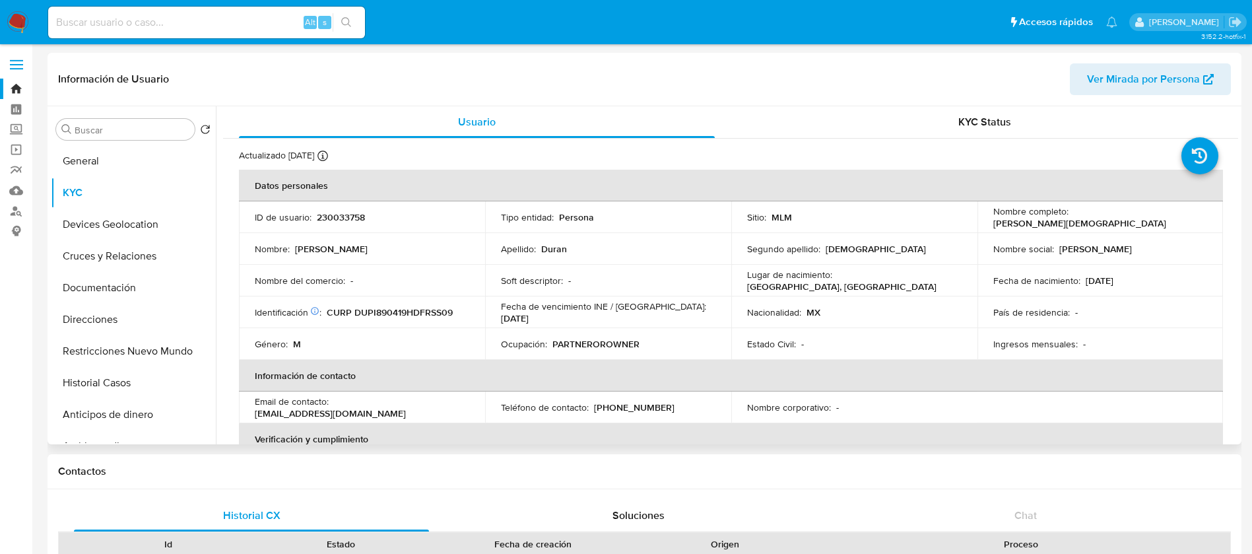
click at [775, 328] on td "Estado Civil : -" at bounding box center [854, 344] width 246 height 32
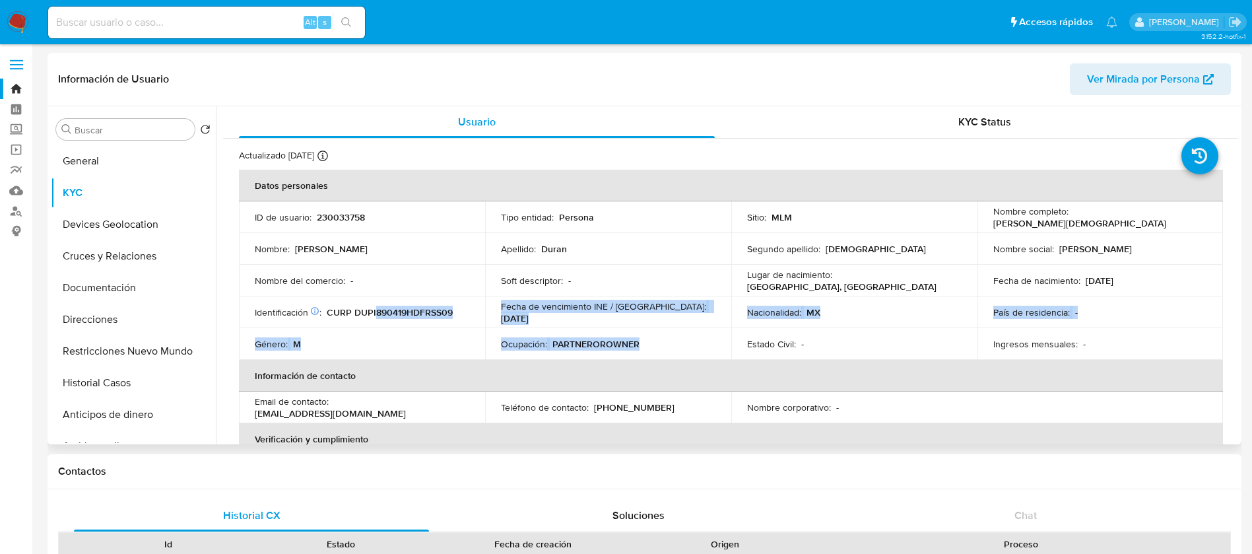
drag, startPoint x: 647, startPoint y: 355, endPoint x: 373, endPoint y: 311, distance: 276.6
click at [373, 311] on tbody "ID de usuario : 230033758 Tipo entidad : Persona Sitio : MLM Nombre completo : …" at bounding box center [731, 280] width 984 height 158
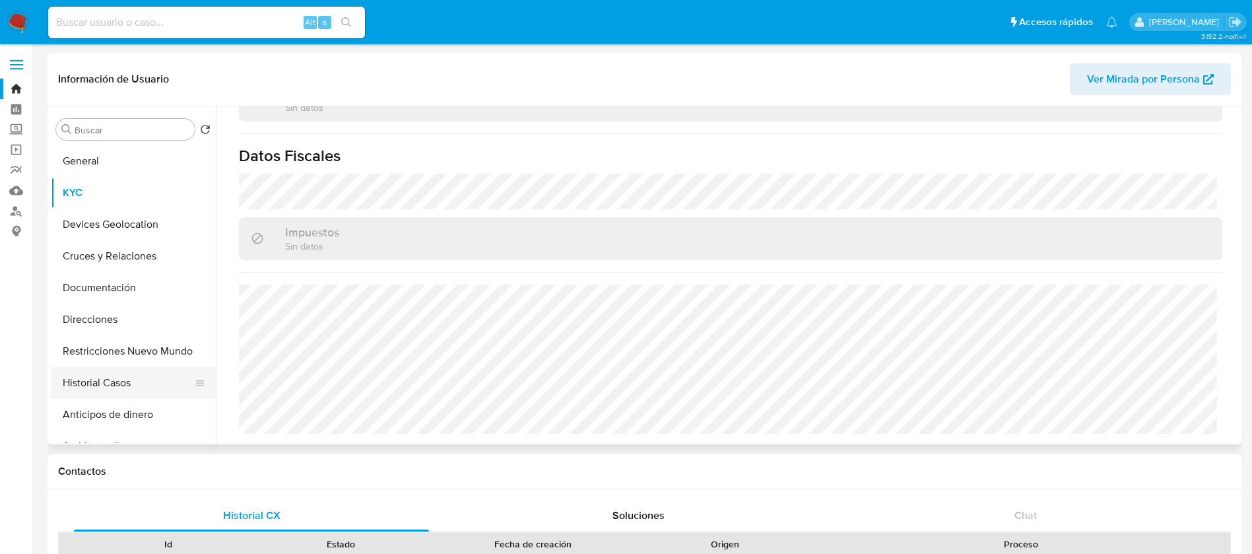
click at [81, 383] on button "Historial Casos" at bounding box center [128, 383] width 154 height 32
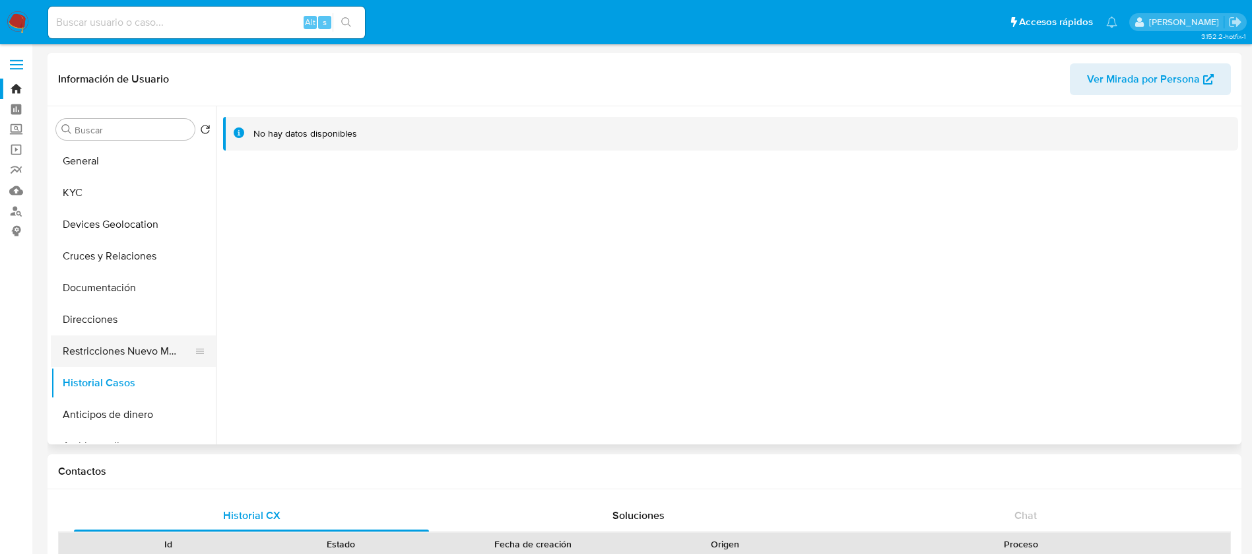
click at [104, 350] on button "Restricciones Nuevo Mundo" at bounding box center [128, 351] width 154 height 32
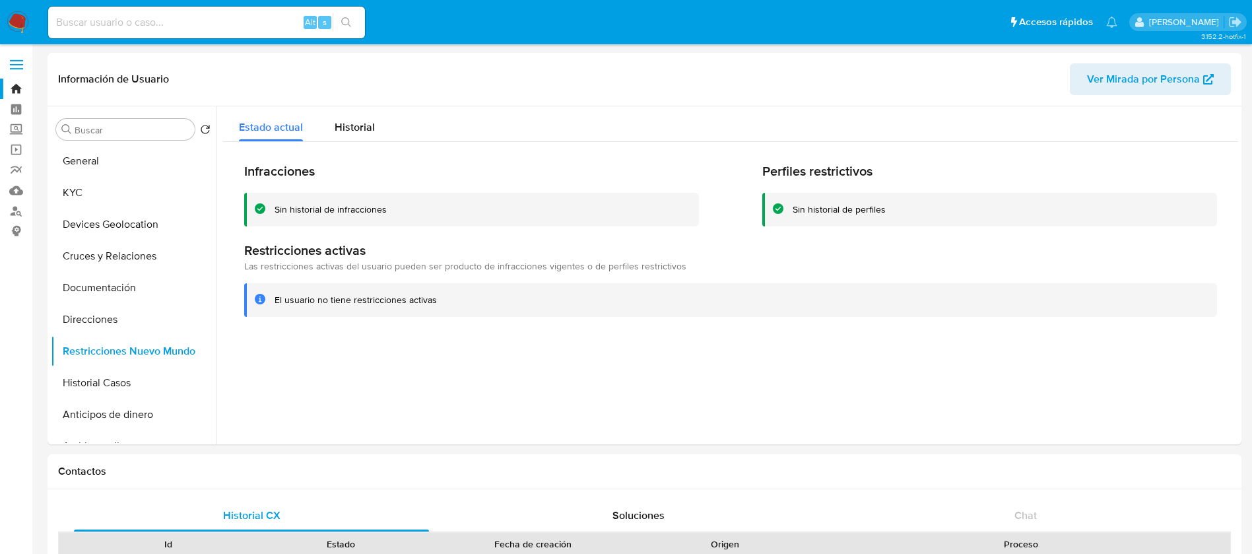
click at [273, 24] on input at bounding box center [206, 22] width 317 height 17
paste input "177988196"
type input "177988196"
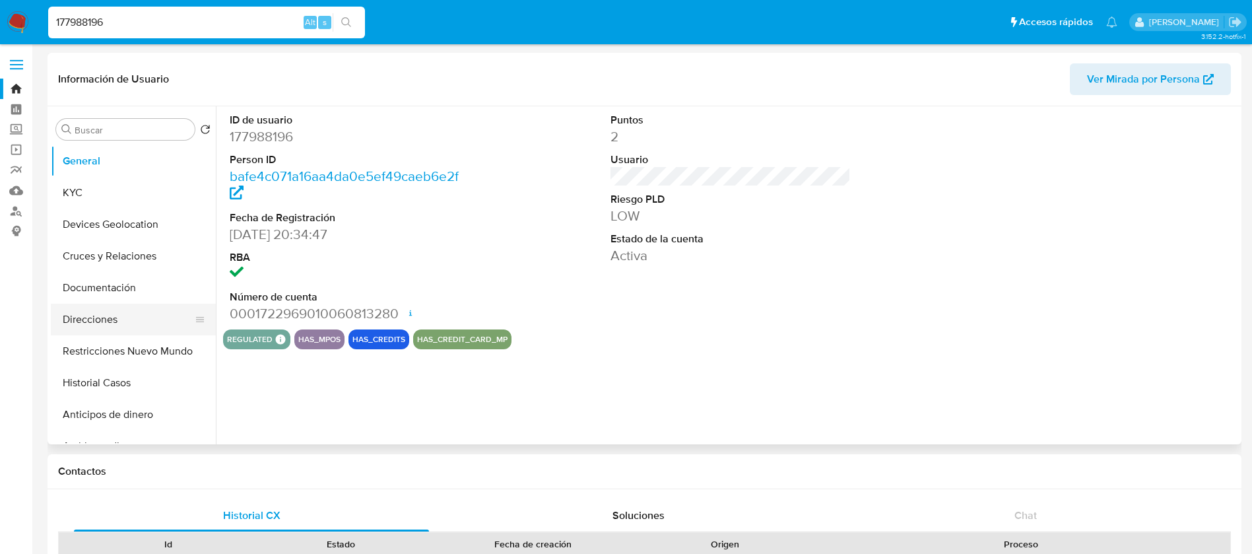
select select "10"
click at [112, 351] on button "Restricciones Nuevo Mundo" at bounding box center [128, 351] width 154 height 32
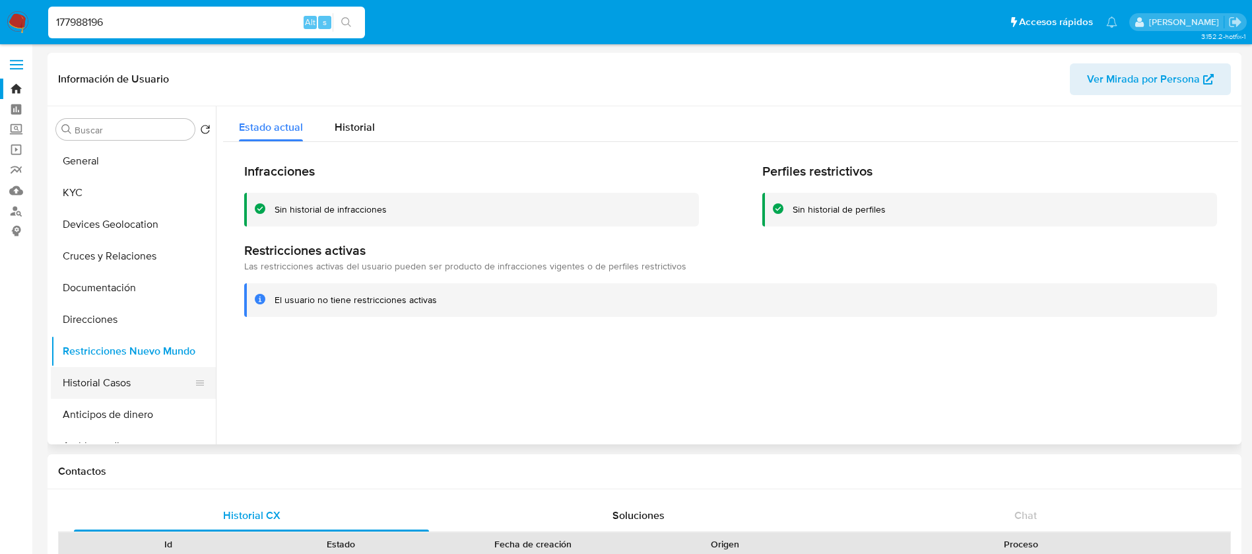
click at [112, 375] on button "Historial Casos" at bounding box center [128, 383] width 154 height 32
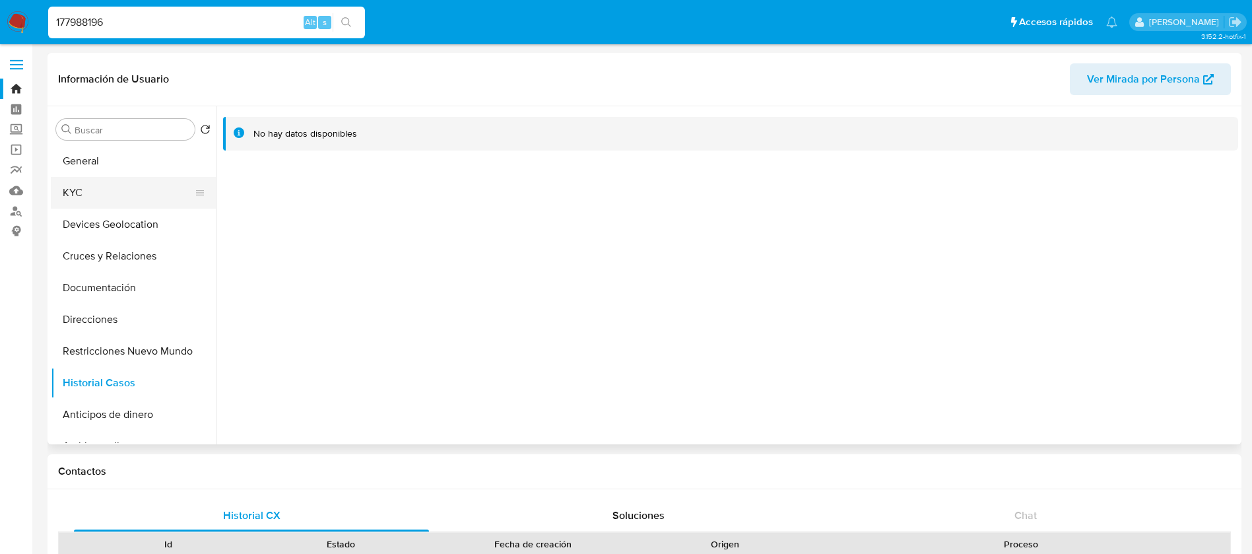
click at [114, 195] on button "KYC" at bounding box center [128, 193] width 154 height 32
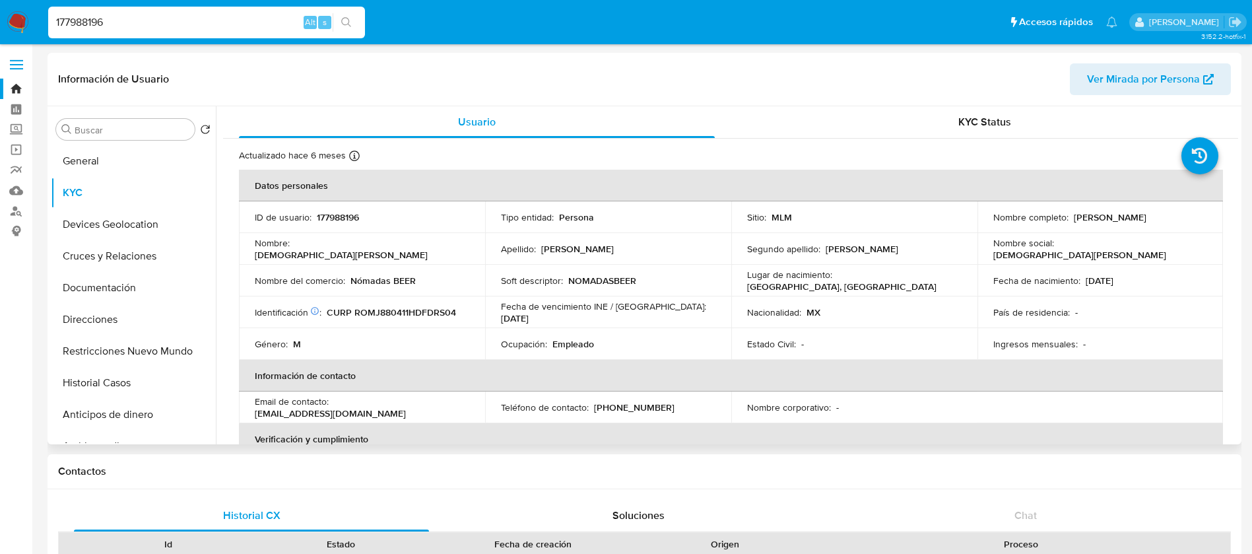
click at [812, 334] on td "Estado Civil : -" at bounding box center [854, 344] width 246 height 32
click at [278, 292] on td "Nombre del comercio : Nómadas BEER" at bounding box center [362, 281] width 246 height 32
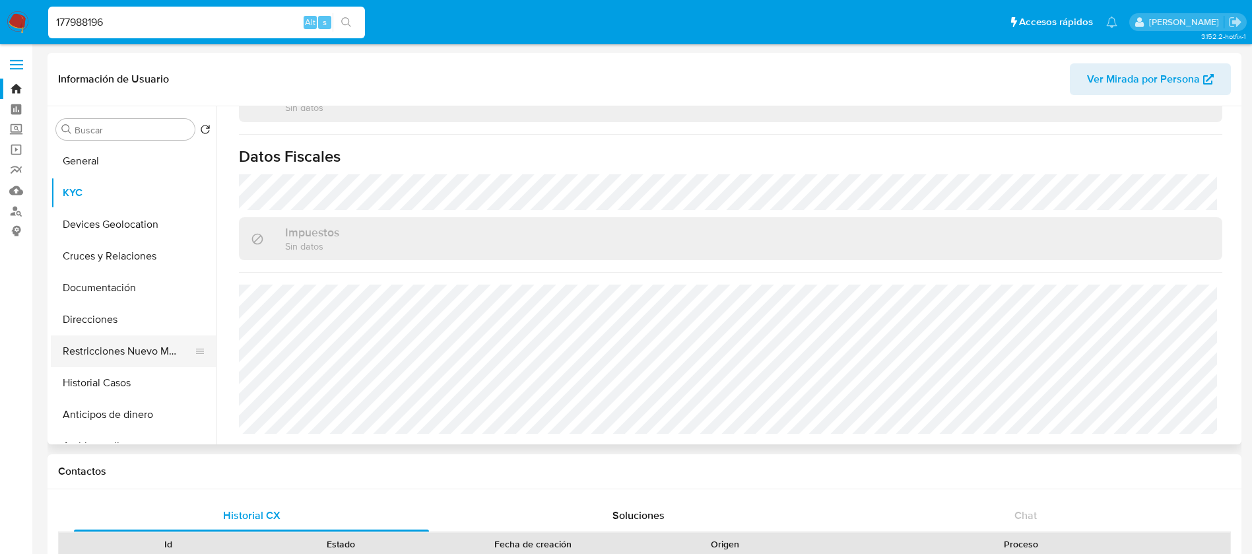
click at [122, 352] on button "Restricciones Nuevo Mundo" at bounding box center [128, 351] width 154 height 32
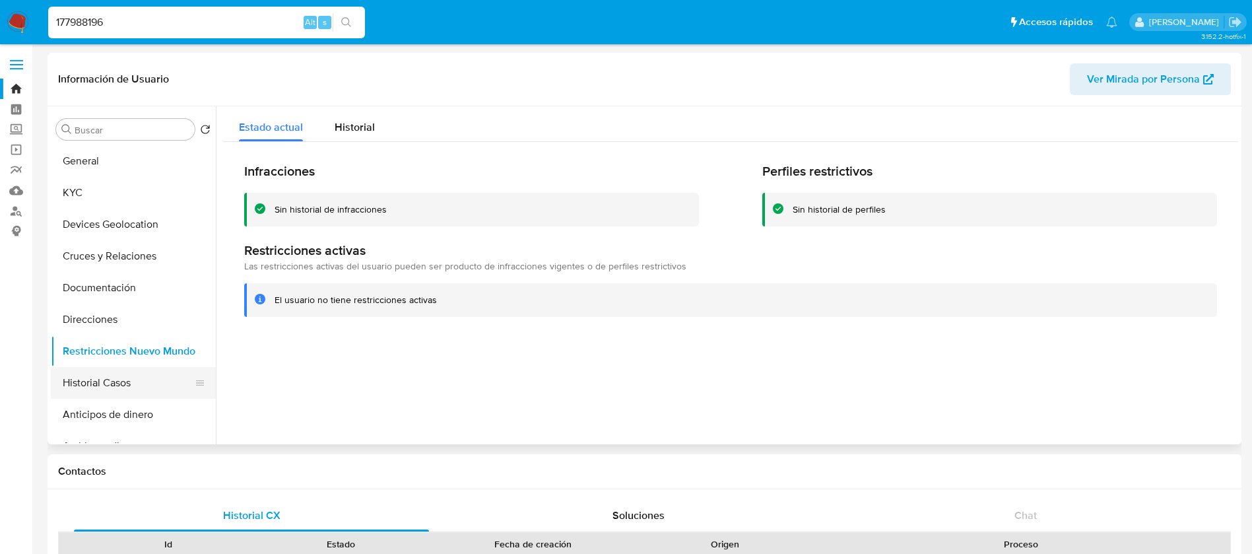
click at [106, 383] on button "Historial Casos" at bounding box center [128, 383] width 154 height 32
